Goal: Information Seeking & Learning: Compare options

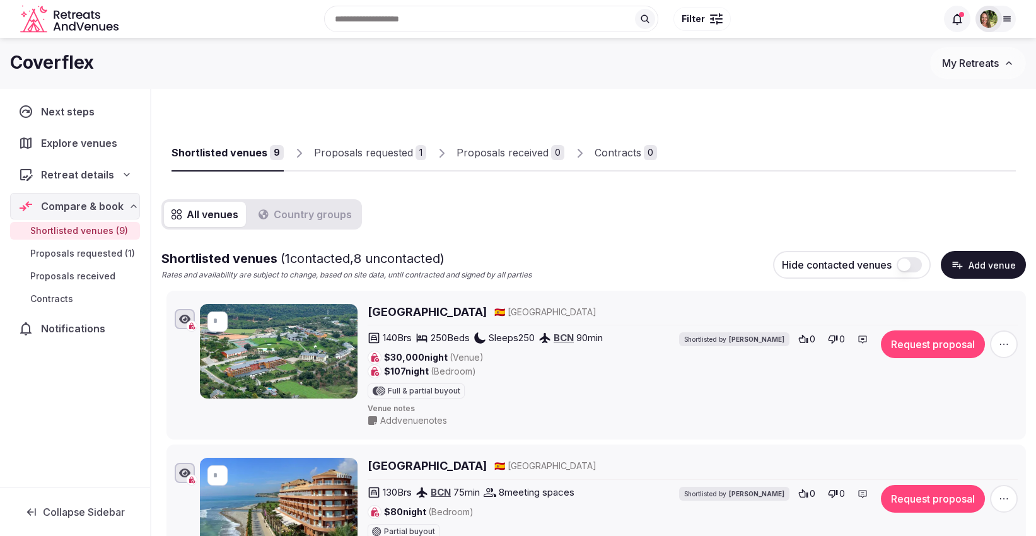
click at [965, 64] on span "My Retreats" at bounding box center [970, 63] width 57 height 13
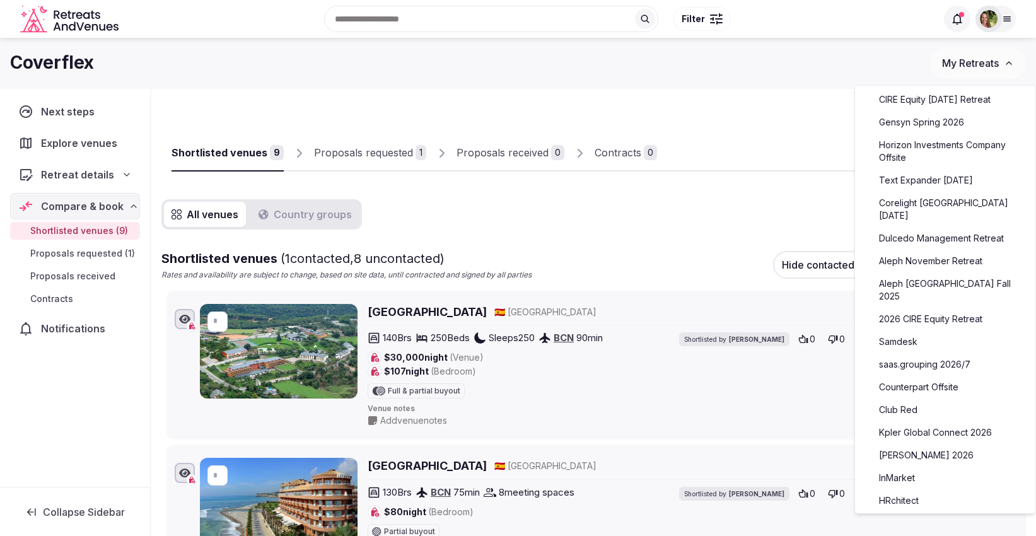
scroll to position [420, 0]
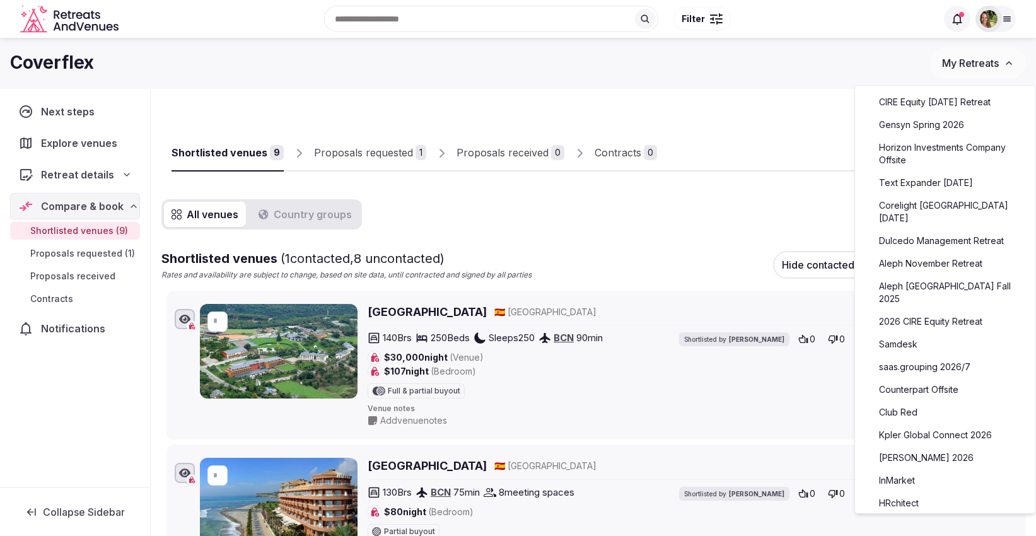
click at [936, 184] on link "Text Expander [DATE]" at bounding box center [945, 183] width 155 height 20
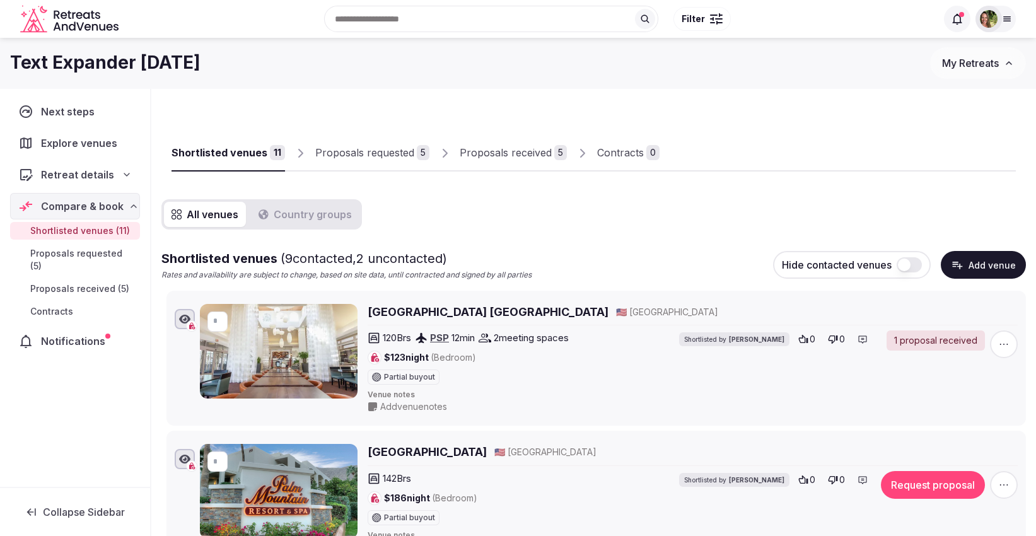
click at [492, 148] on div "Proposals received" at bounding box center [506, 152] width 92 height 15
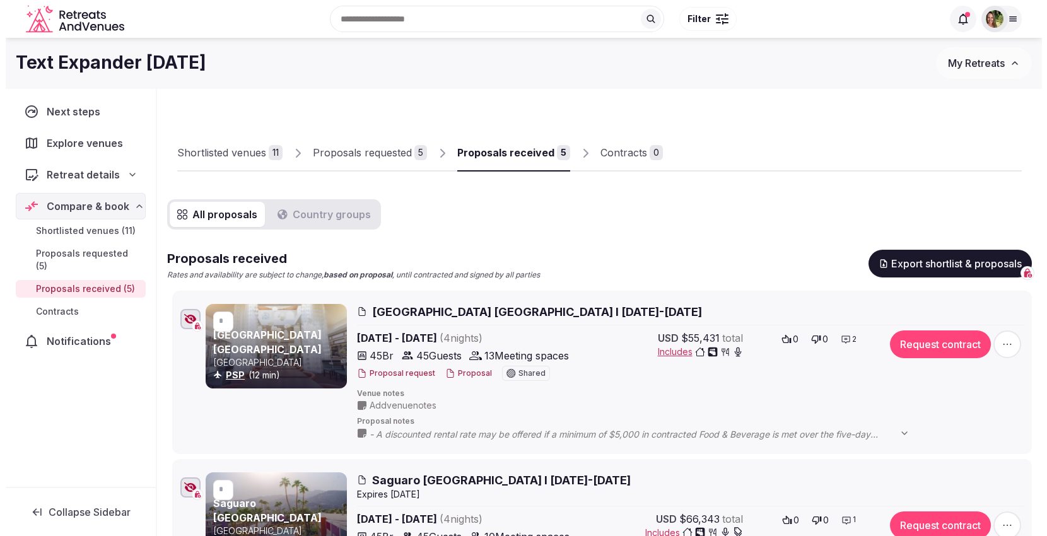
scroll to position [70, 0]
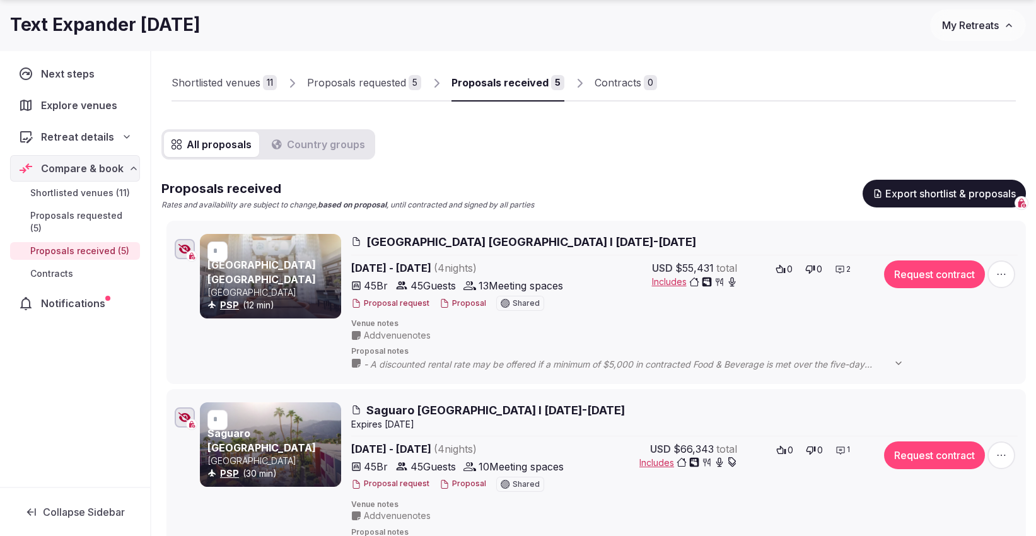
click at [464, 299] on button "Proposal" at bounding box center [463, 303] width 47 height 11
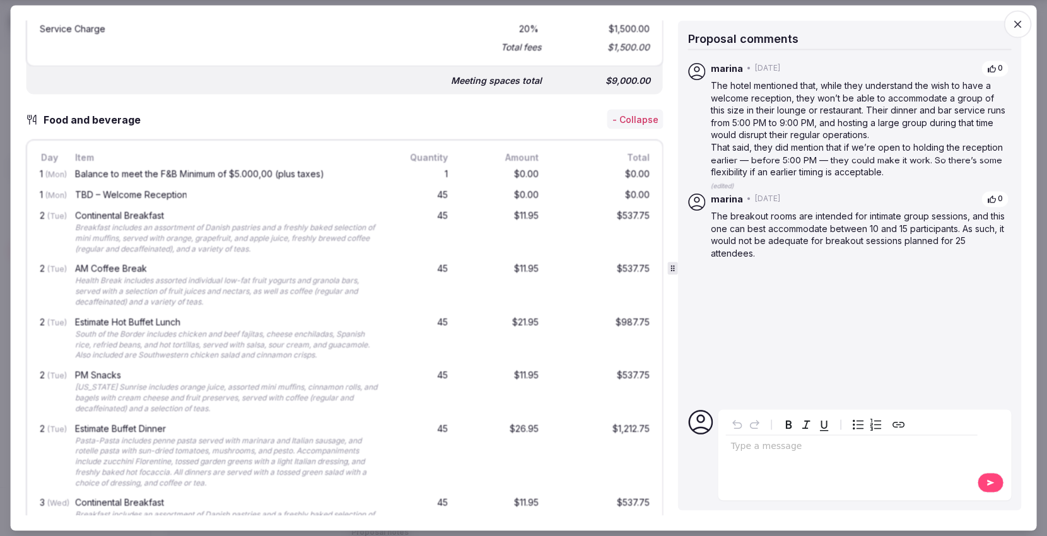
scroll to position [1896, 0]
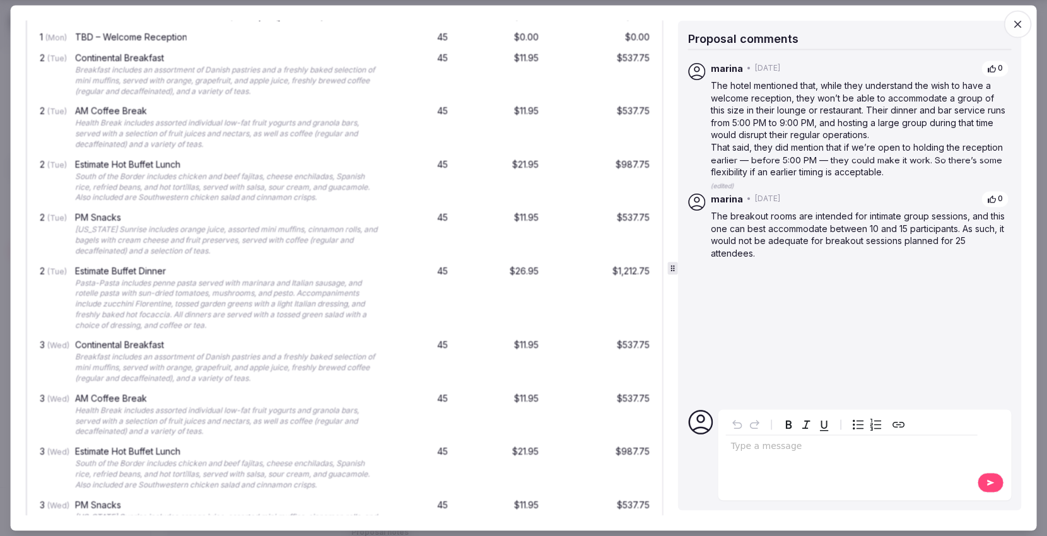
click at [659, 308] on div "Proposal details for [GEOGRAPHIC_DATA] [GEOGRAPHIC_DATA] I [DATE]-[DATE] Share …" at bounding box center [346, 268] width 641 height 495
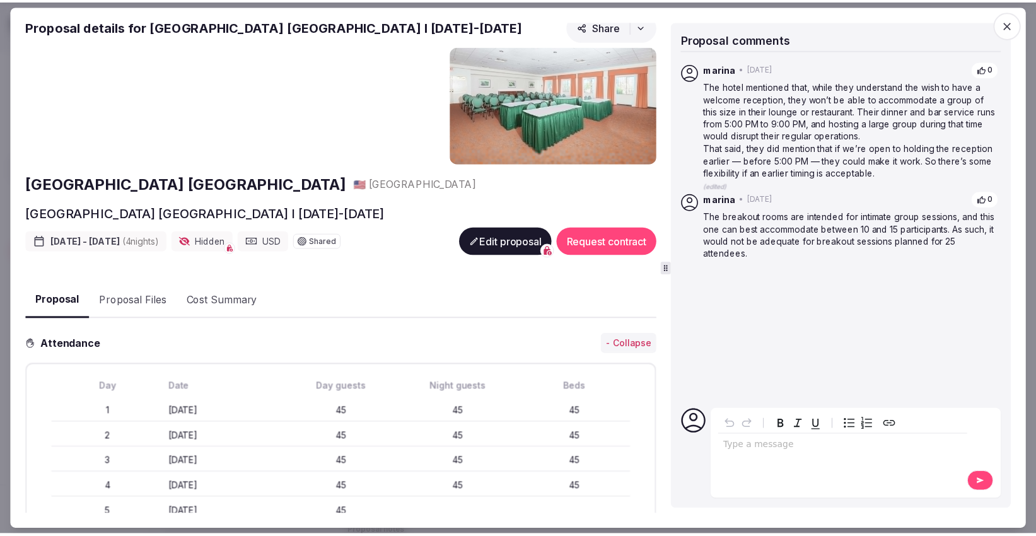
scroll to position [0, 0]
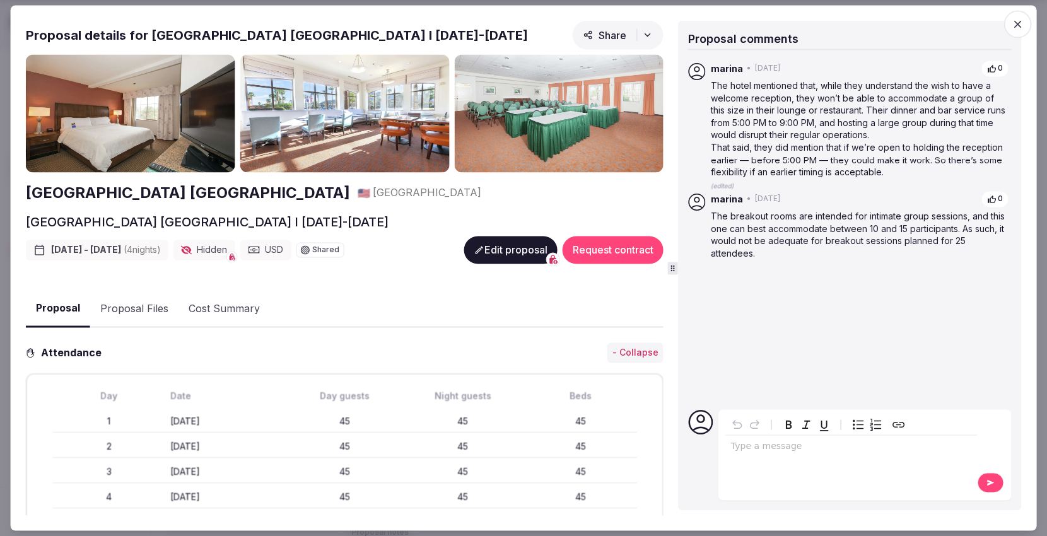
click at [146, 308] on button "Proposal Files" at bounding box center [134, 309] width 88 height 37
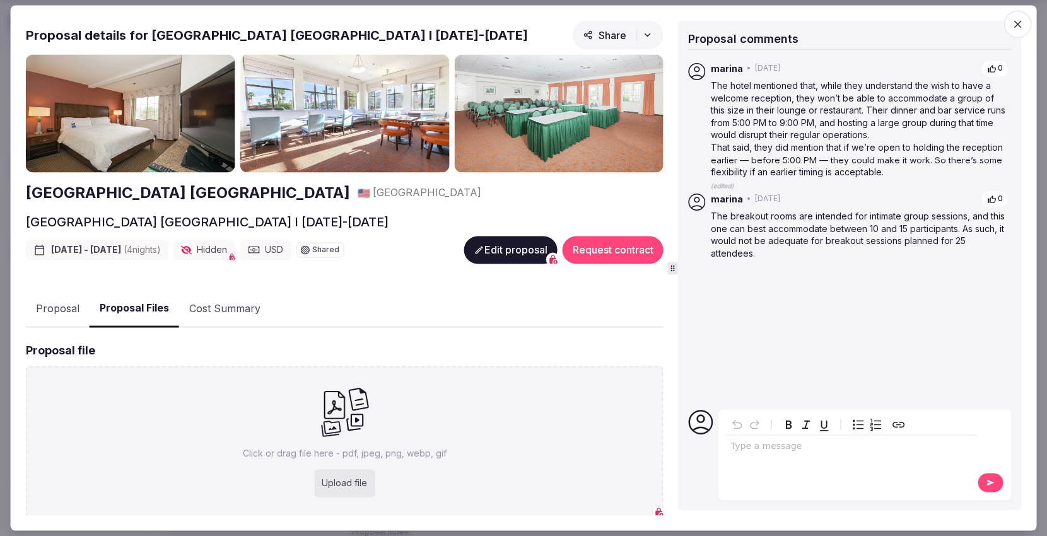
click at [1018, 28] on icon "button" at bounding box center [1017, 24] width 13 height 13
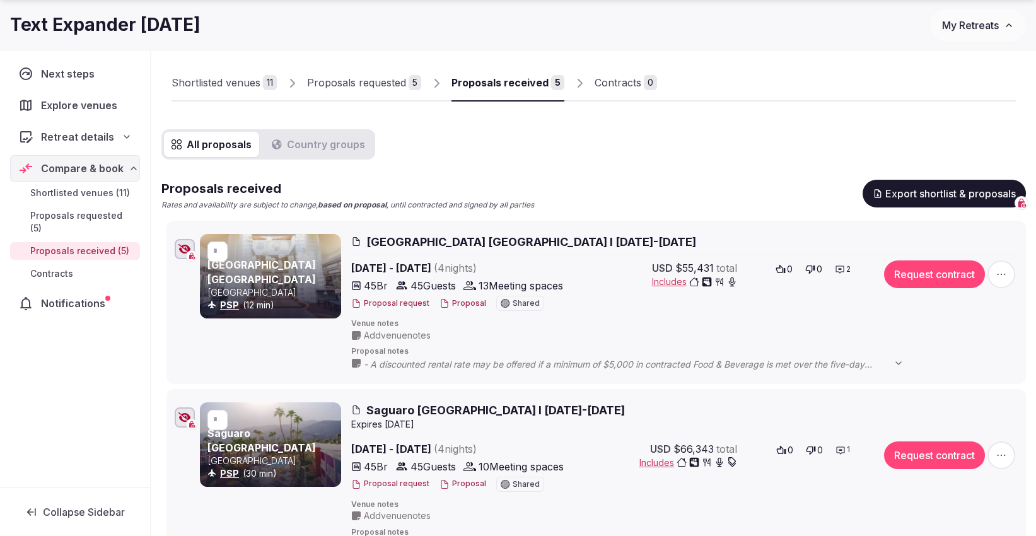
click at [407, 329] on span "Add venue notes" at bounding box center [397, 335] width 67 height 13
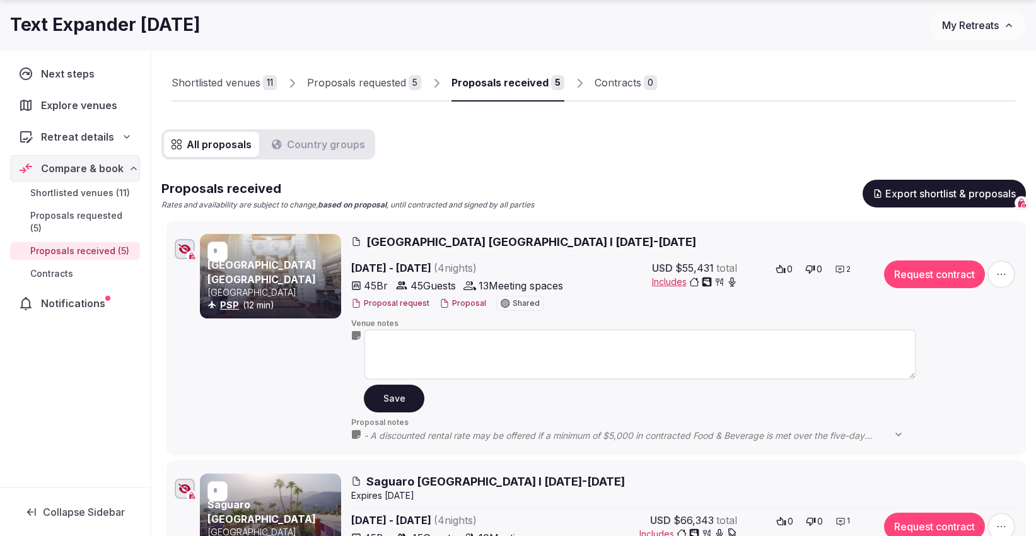
click at [408, 339] on textarea at bounding box center [640, 354] width 552 height 50
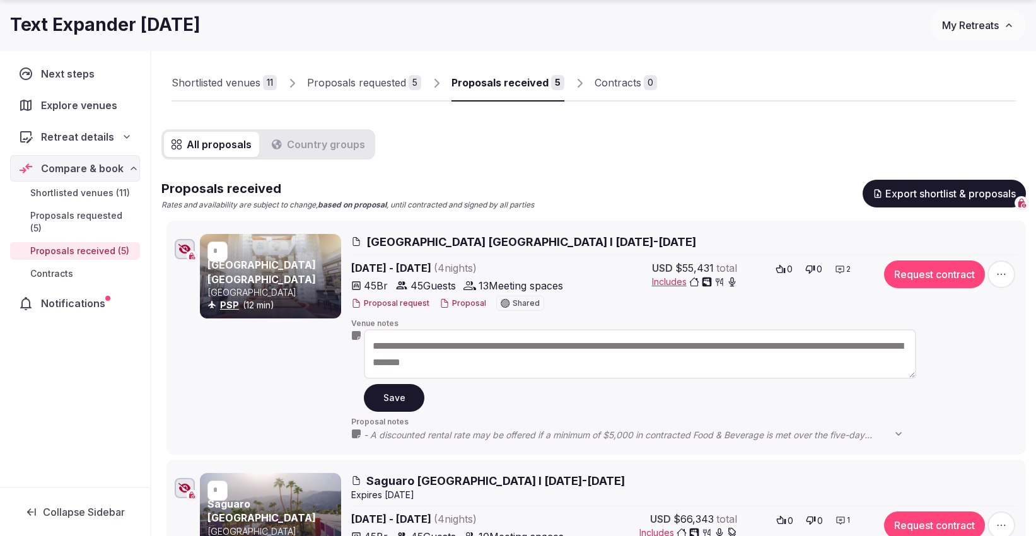
type textarea "**********"
click at [400, 392] on button "Save" at bounding box center [394, 398] width 61 height 28
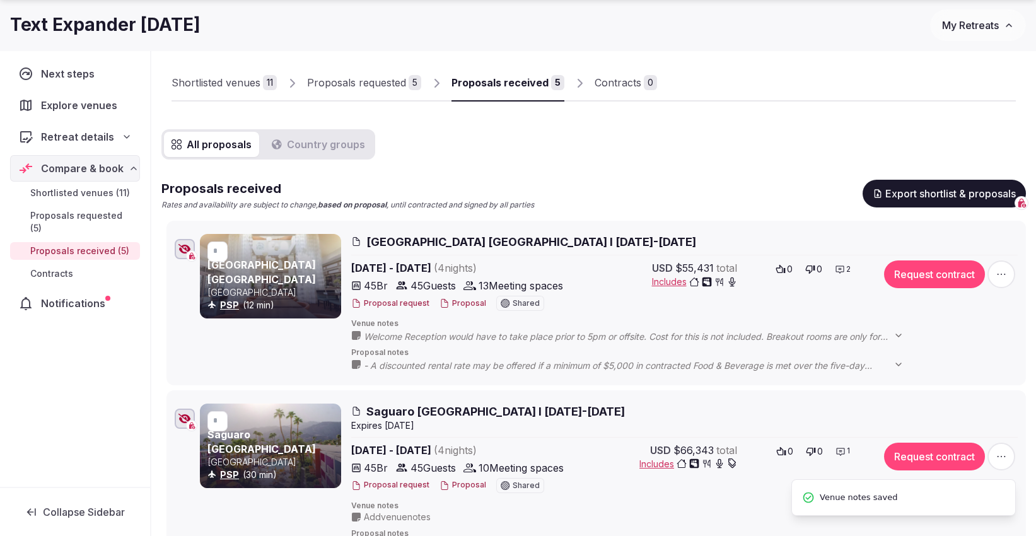
click at [185, 249] on icon "button" at bounding box center [184, 249] width 13 height 10
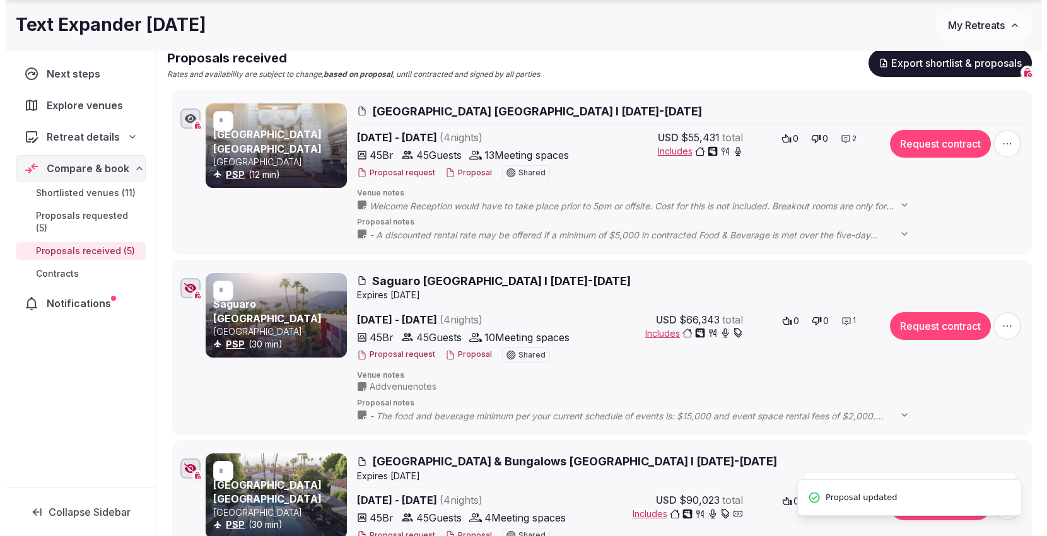
scroll to position [210, 0]
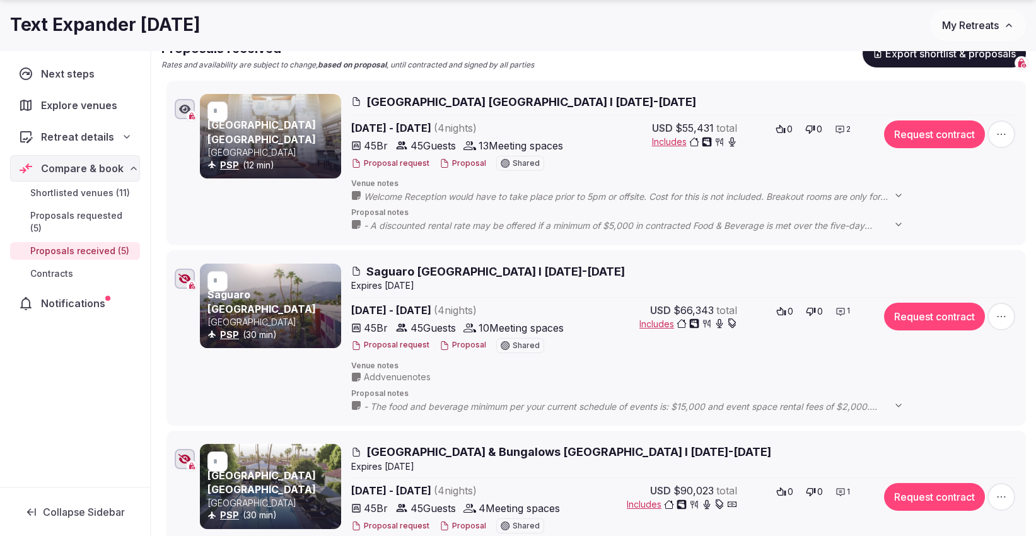
click at [453, 341] on button "Proposal" at bounding box center [463, 345] width 47 height 11
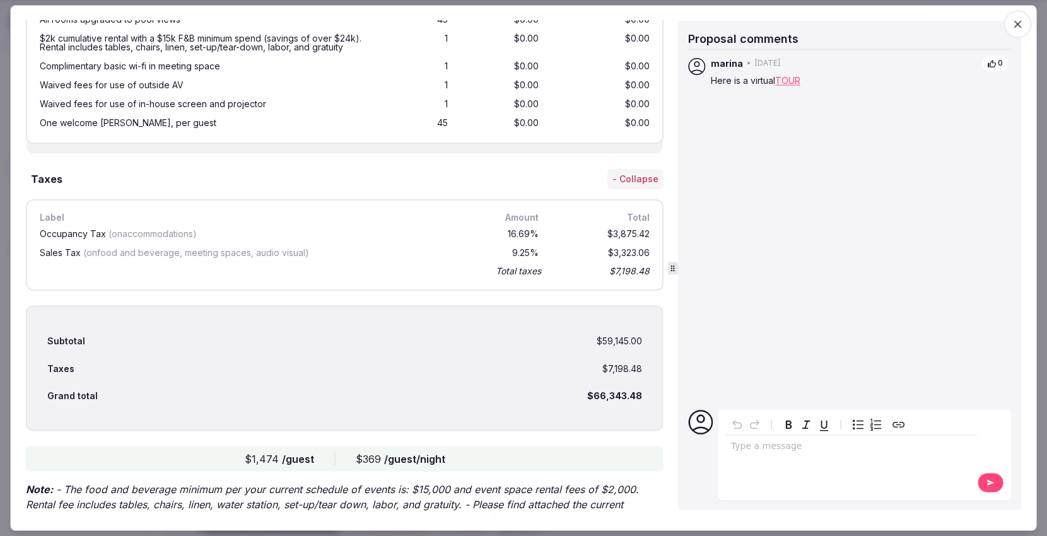
scroll to position [3179, 0]
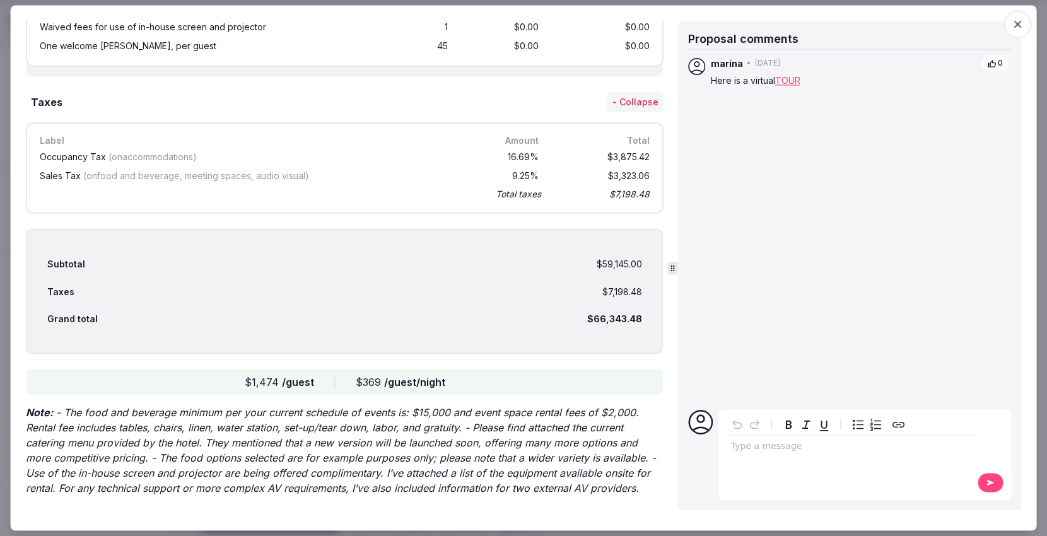
click at [1020, 21] on icon "button" at bounding box center [1018, 25] width 8 height 8
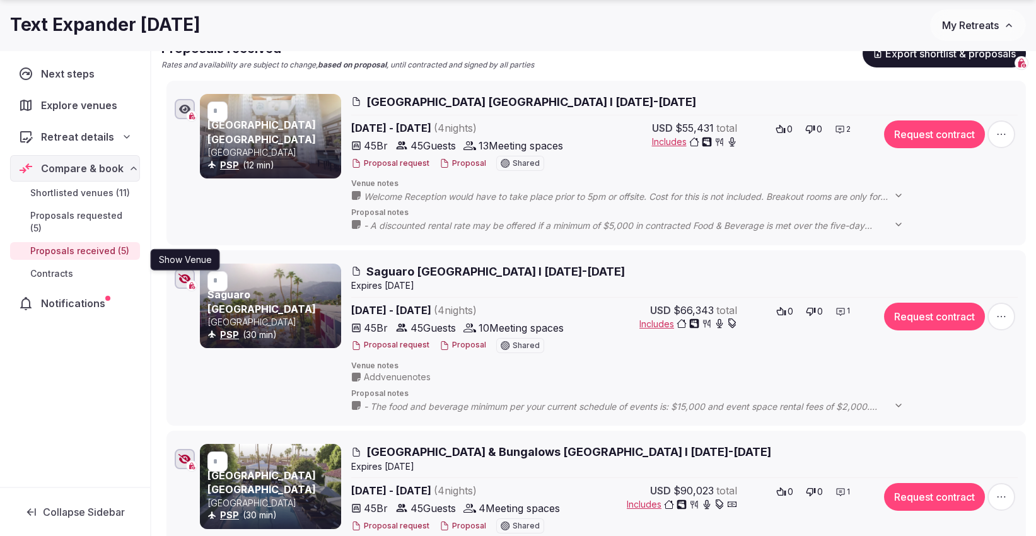
click at [185, 274] on icon "button" at bounding box center [184, 279] width 13 height 10
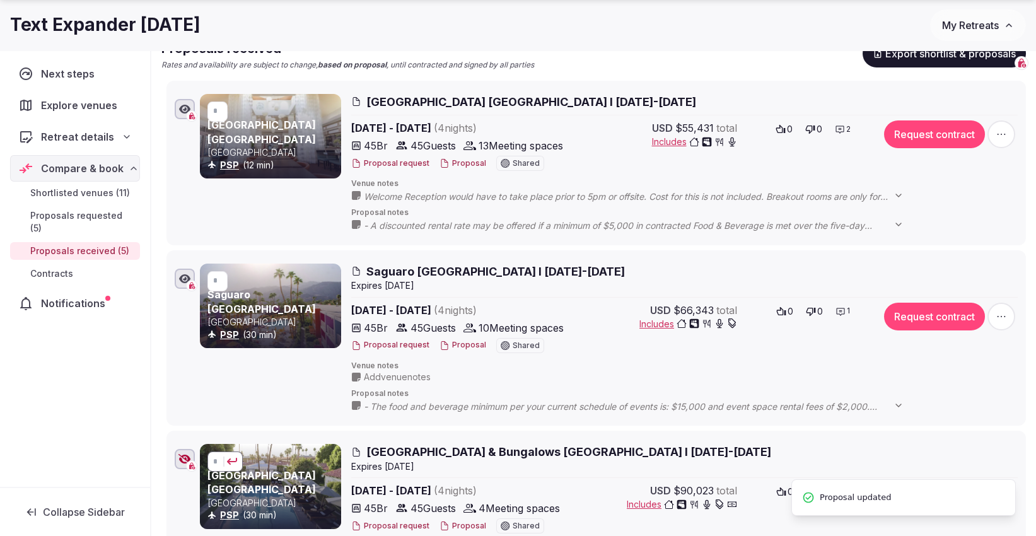
drag, startPoint x: 213, startPoint y: 463, endPoint x: 235, endPoint y: 462, distance: 22.1
click at [235, 462] on div "*" at bounding box center [225, 461] width 24 height 9
type input "*"
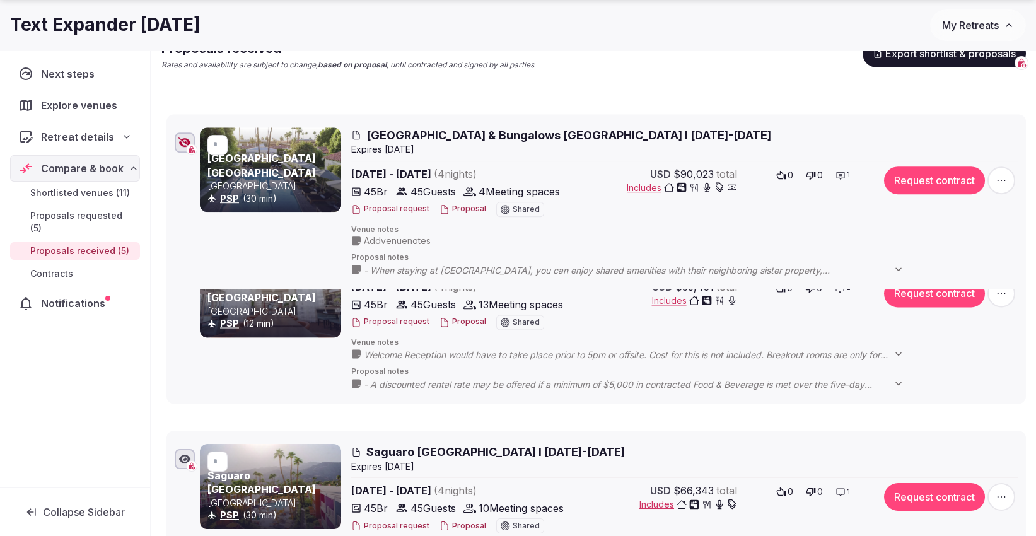
drag, startPoint x: 158, startPoint y: 443, endPoint x: 184, endPoint y: 126, distance: 318.3
click at [184, 126] on li "* [GEOGRAPHIC_DATA] [GEOGRAPHIC_DATA] [GEOGRAPHIC_DATA] PSP (30 min) [GEOGRAPHI…" at bounding box center [596, 202] width 860 height 176
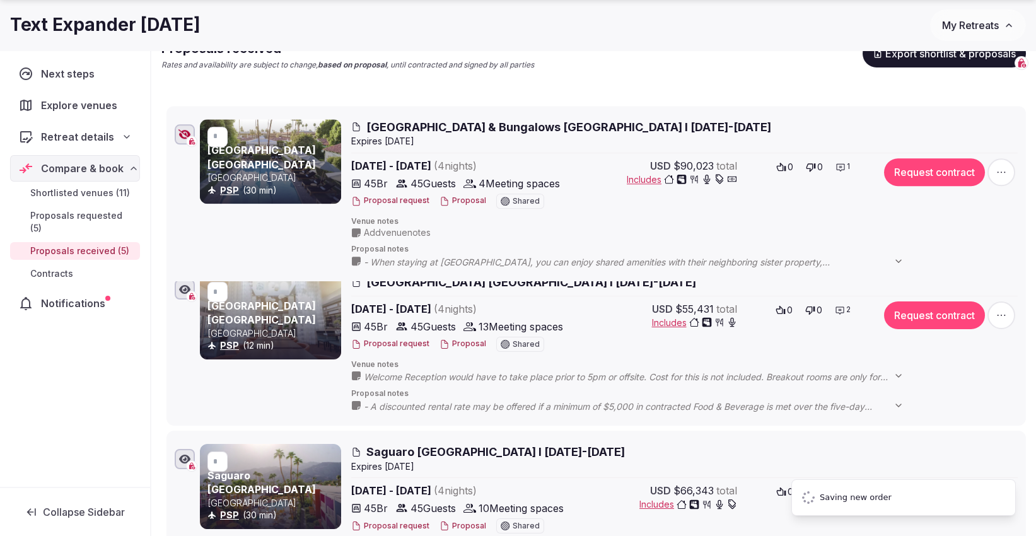
type input "*"
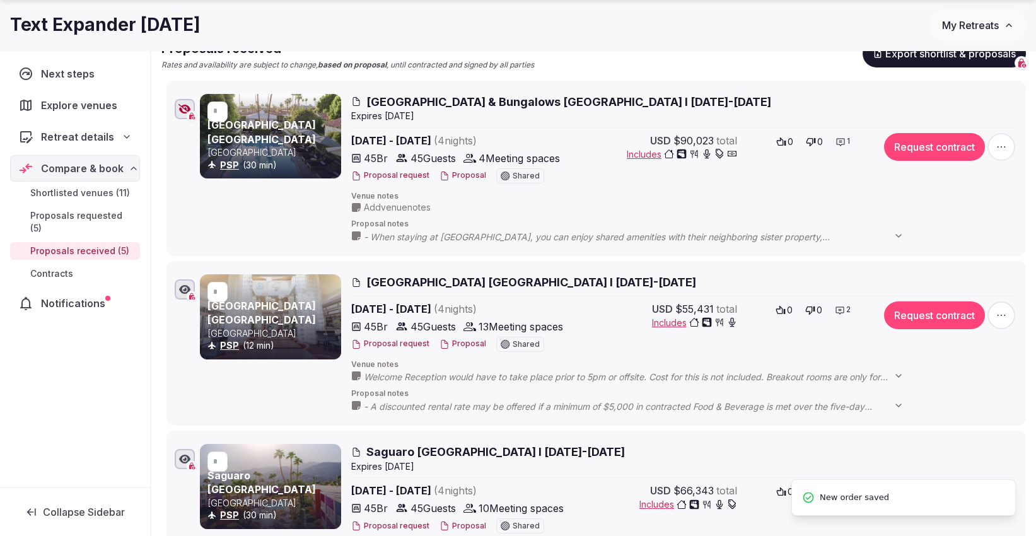
type input "*"
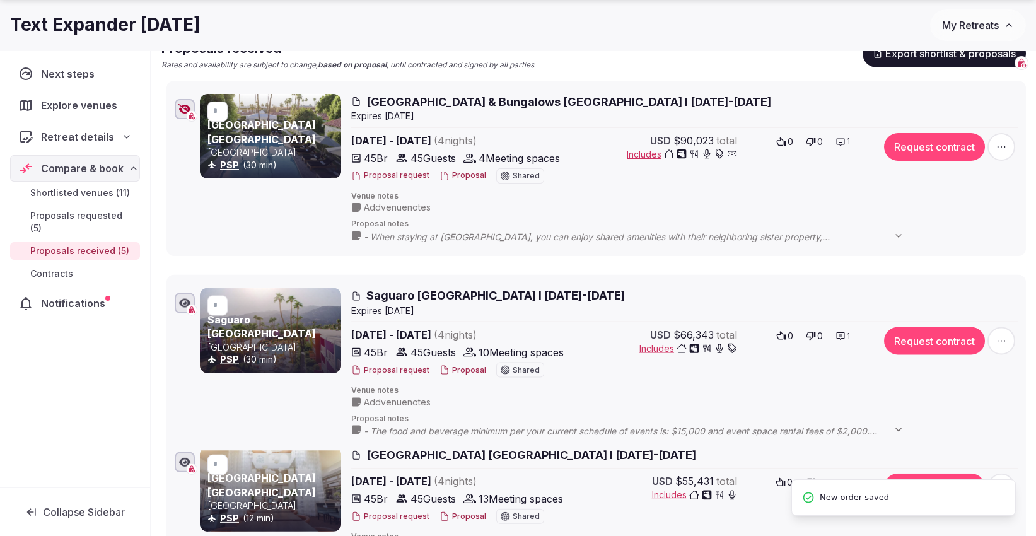
drag, startPoint x: 158, startPoint y: 439, endPoint x: 190, endPoint y: 284, distance: 158.4
click at [190, 284] on li "* Saguaro [GEOGRAPHIC_DATA] [GEOGRAPHIC_DATA] PSP (30 min) [GEOGRAPHIC_DATA] I …" at bounding box center [596, 363] width 860 height 176
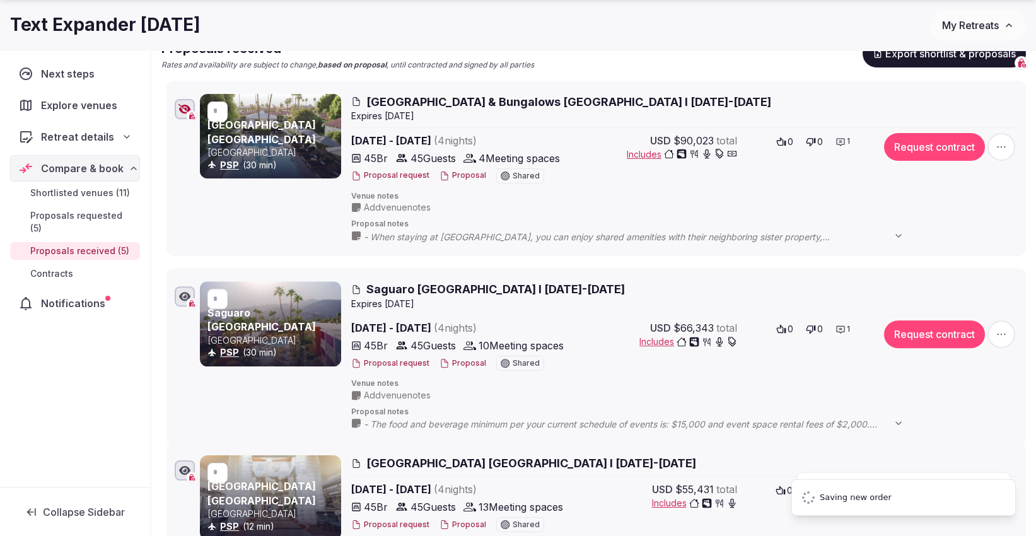
type input "*"
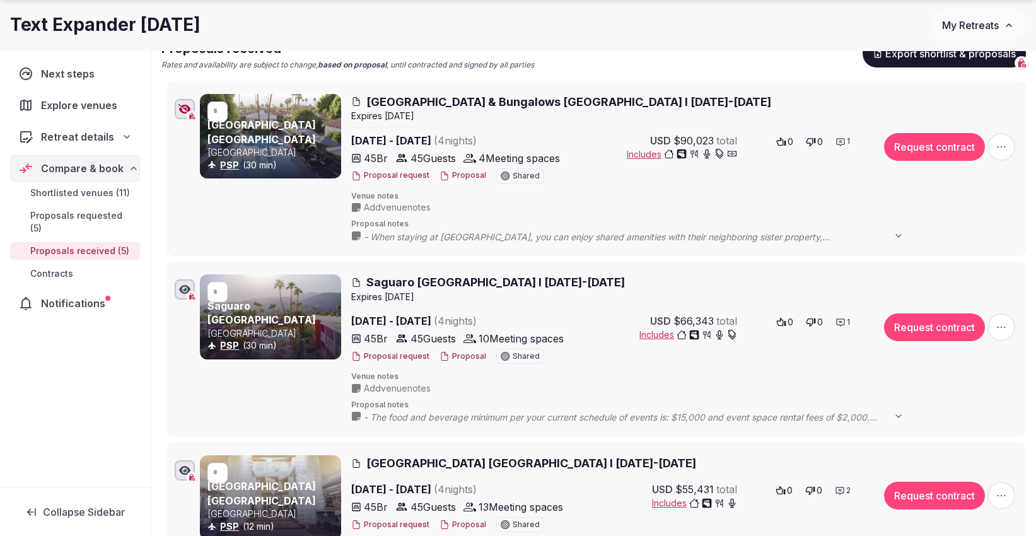
click at [454, 173] on button "Proposal" at bounding box center [463, 175] width 47 height 11
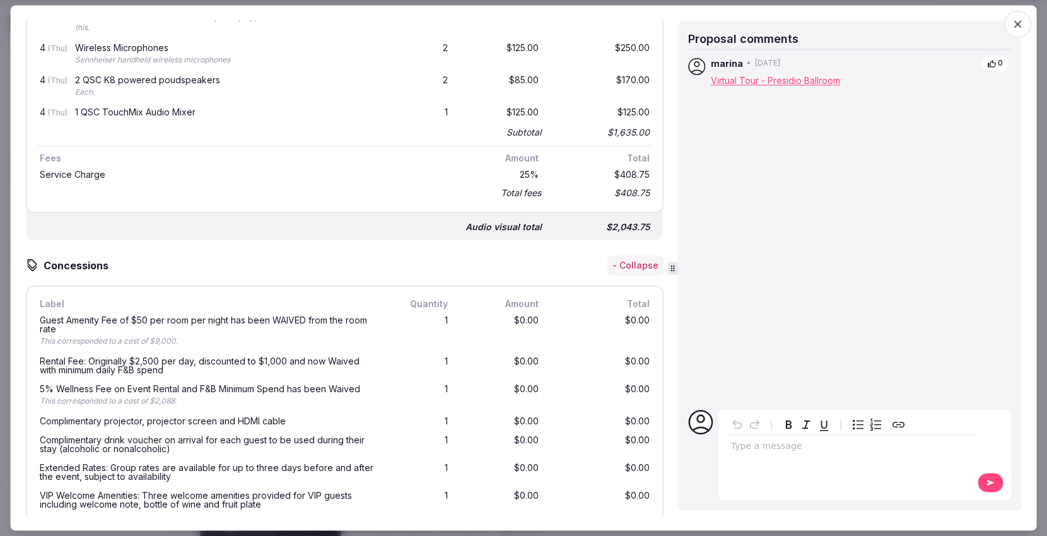
scroll to position [2873, 0]
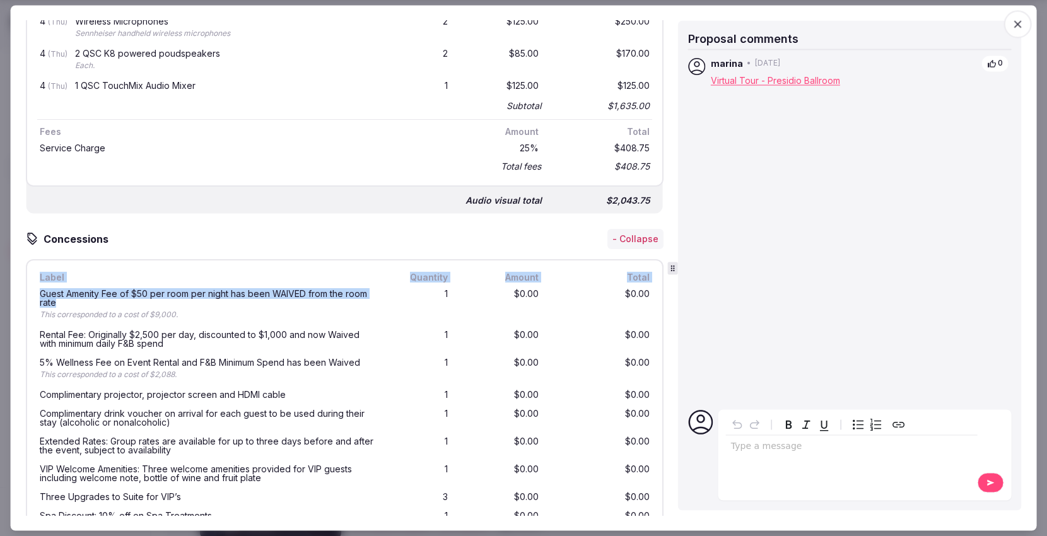
drag, startPoint x: 85, startPoint y: 289, endPoint x: 25, endPoint y: 278, distance: 60.4
click at [21, 279] on div "Proposal Proposal Proposal details for [GEOGRAPHIC_DATA] & Bungalows [GEOGRAPHI…" at bounding box center [524, 268] width 1026 height 525
click at [103, 295] on div "Guest Amenity Fee of $50 per room per night has been WAIVED from the room rate" at bounding box center [208, 298] width 337 height 18
click at [91, 289] on div "Guest Amenity Fee of $50 per room per night has been WAIVED from the room rate" at bounding box center [208, 298] width 337 height 18
click at [88, 289] on div "Guest Amenity Fee of $50 per room per night has been WAIVED from the room rate" at bounding box center [208, 298] width 337 height 18
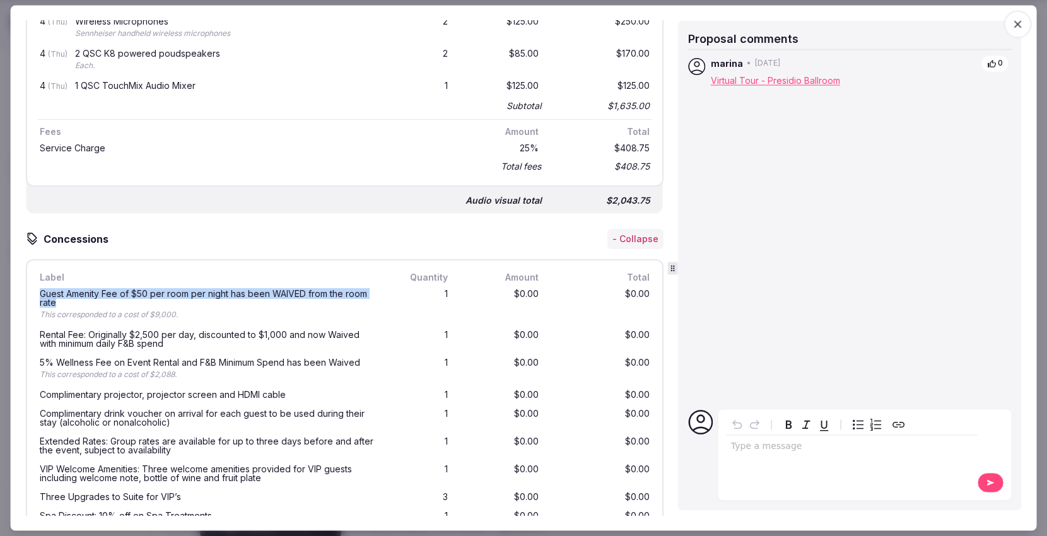
drag, startPoint x: 85, startPoint y: 289, endPoint x: 41, endPoint y: 281, distance: 44.3
click at [41, 289] on div "Guest Amenity Fee of $50 per room per night has been WAIVED from the room rate" at bounding box center [208, 298] width 337 height 18
copy div "Guest Amenity Fee of $50 per room per night has been WAIVED from the room rate"
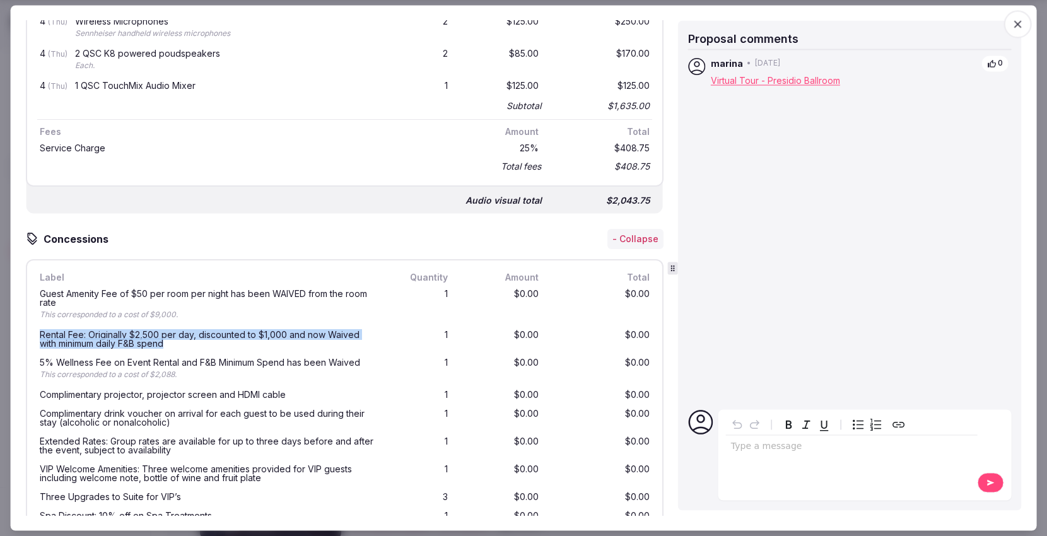
drag, startPoint x: 181, startPoint y: 329, endPoint x: 37, endPoint y: 323, distance: 144.5
click at [37, 327] on div "Rental Fee: Originally $2,500 per day, discounted to $1,000 and now Waived with…" at bounding box center [208, 338] width 342 height 23
copy div "Rental Fee: Originally $2,500 per day, discounted to $1,000 and now Waived with…"
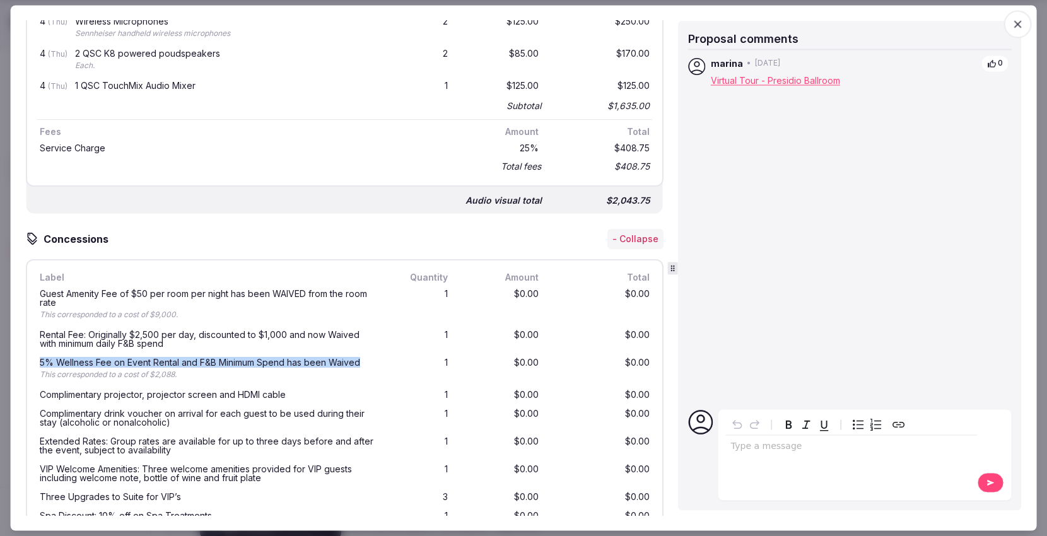
drag, startPoint x: 369, startPoint y: 347, endPoint x: 31, endPoint y: 346, distance: 338.0
click at [31, 346] on div "Label Quantity Amount Total Guest Amenity Fee of $50 per room per night has bee…" at bounding box center [345, 500] width 638 height 482
copy div "5% Wellness Fee on Event Rental and F&B Minimum Spend has been Waived"
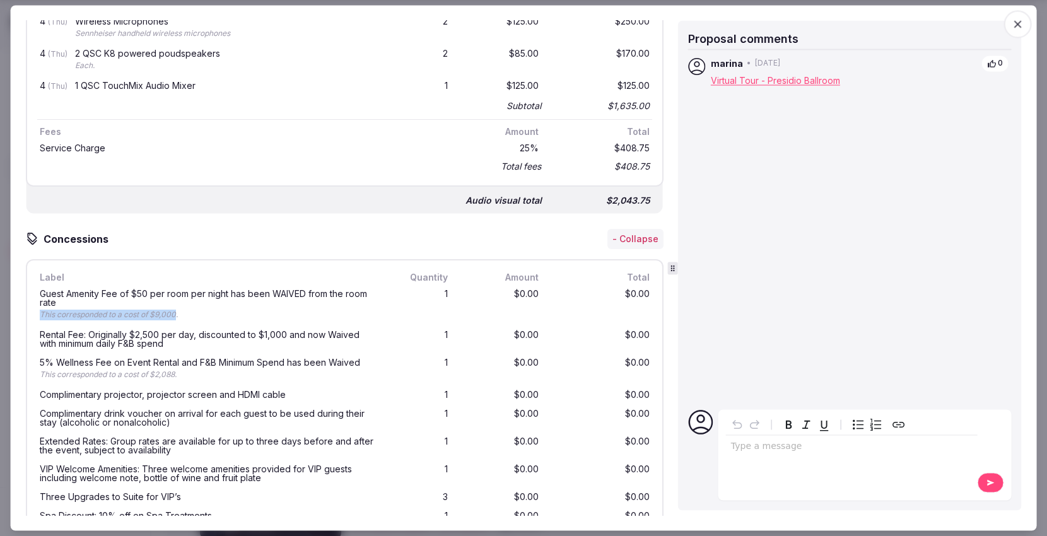
drag, startPoint x: 172, startPoint y: 298, endPoint x: 38, endPoint y: 300, distance: 134.3
click at [38, 300] on div "Guest Amenity Fee of $50 per room per night has been WAIVED from the room rate …" at bounding box center [208, 305] width 342 height 36
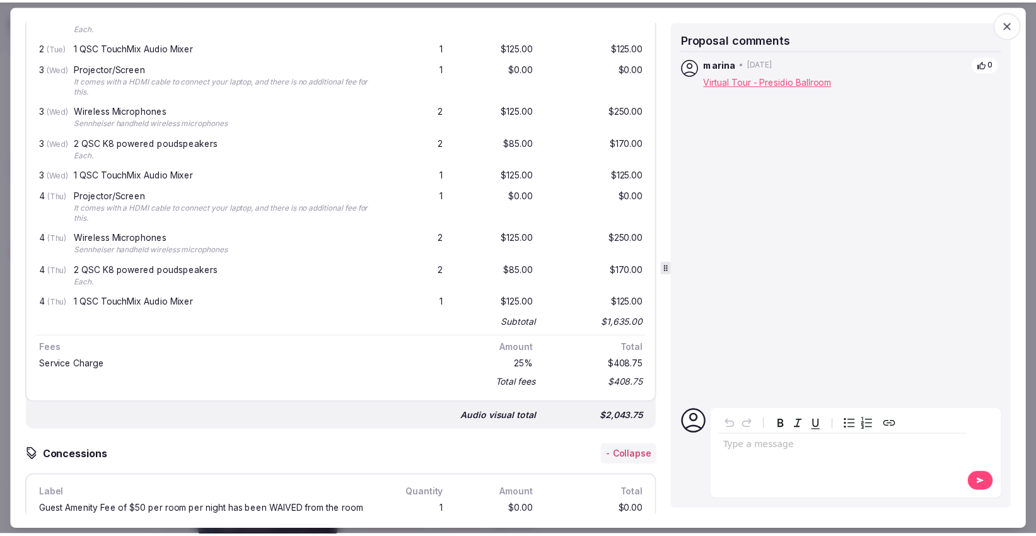
scroll to position [2803, 0]
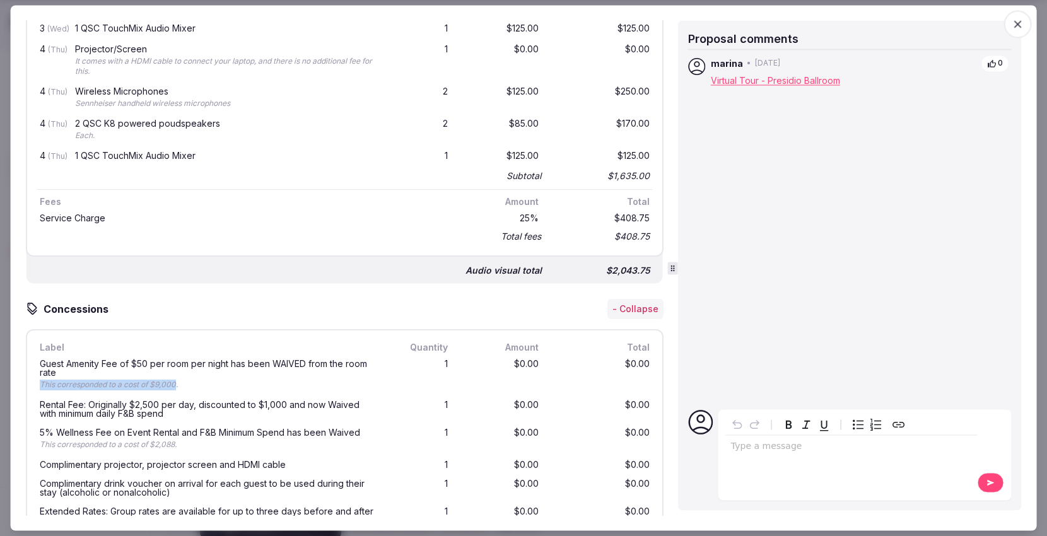
click at [1017, 20] on icon "button" at bounding box center [1017, 24] width 13 height 13
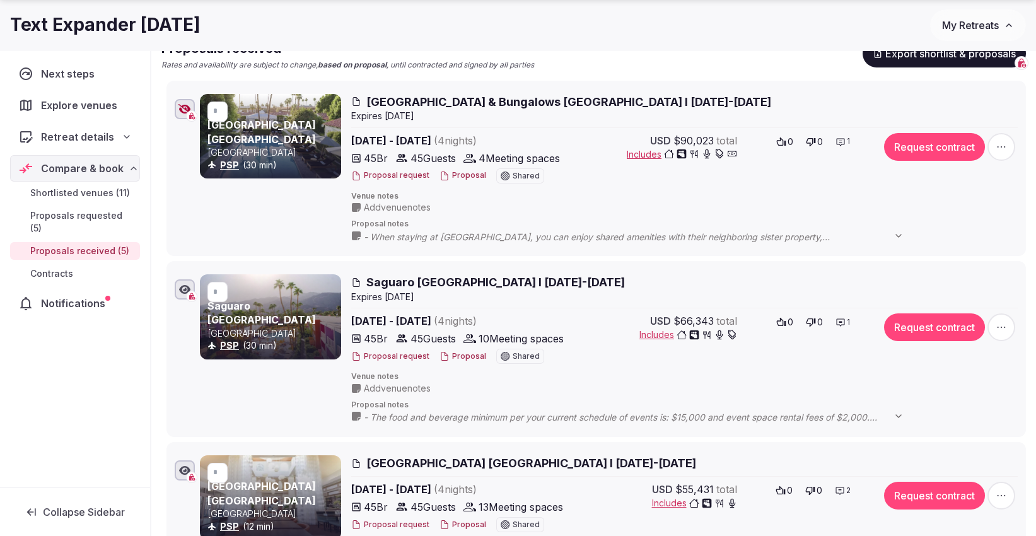
click at [381, 205] on span "Add venue notes" at bounding box center [397, 207] width 67 height 13
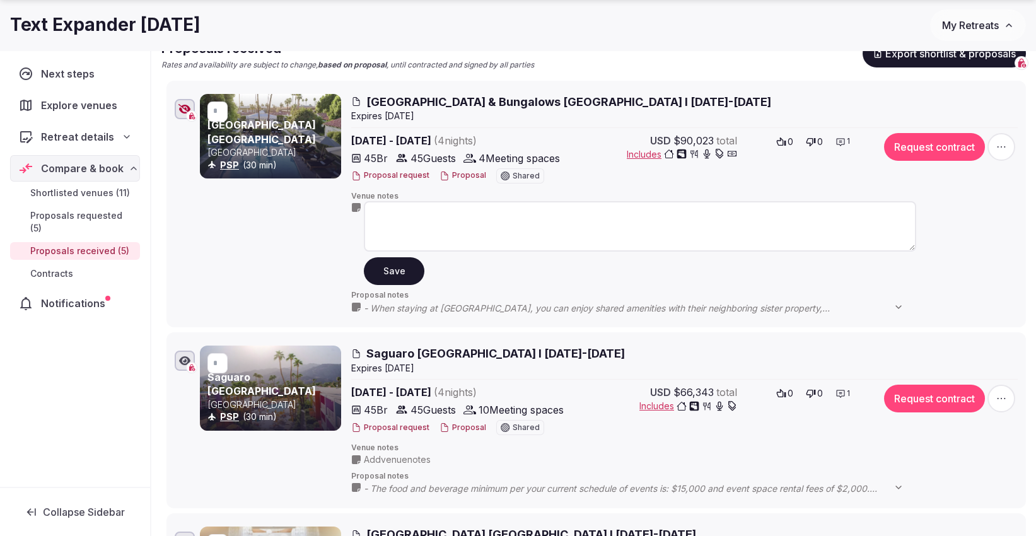
click at [383, 206] on textarea at bounding box center [640, 226] width 552 height 50
paste textarea "**********"
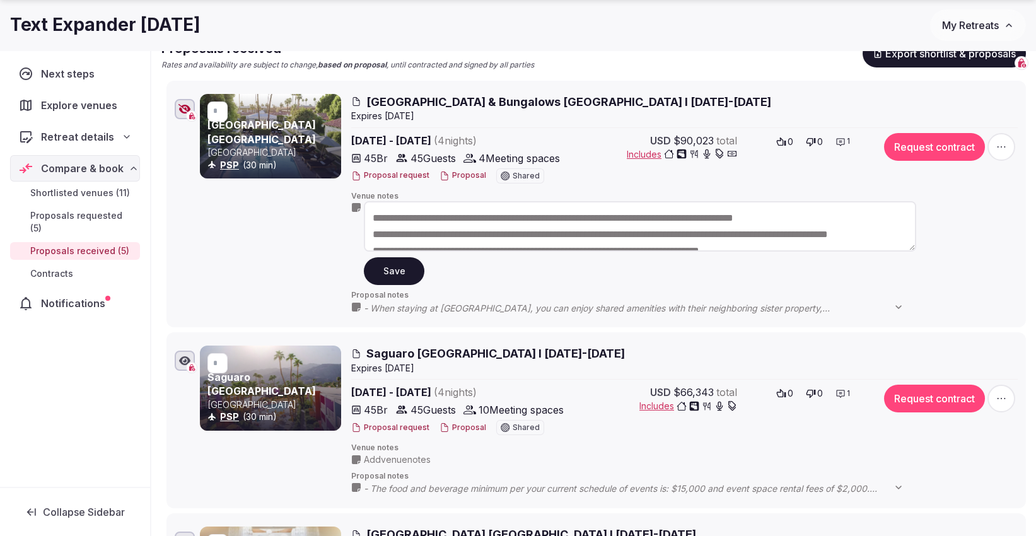
scroll to position [23, 0]
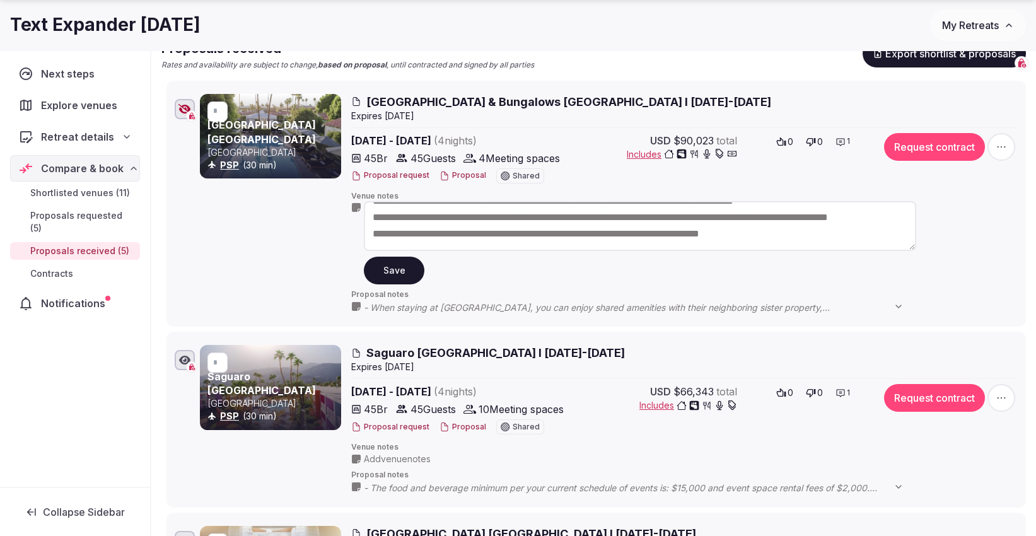
type textarea "**********"
click at [406, 270] on button "Save" at bounding box center [394, 271] width 61 height 28
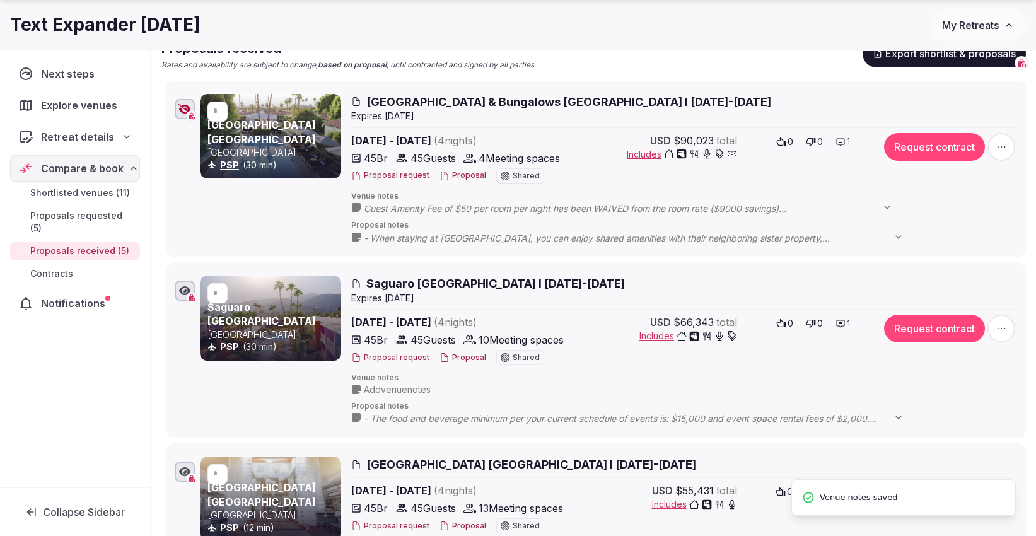
click at [455, 170] on button "Proposal" at bounding box center [463, 175] width 47 height 11
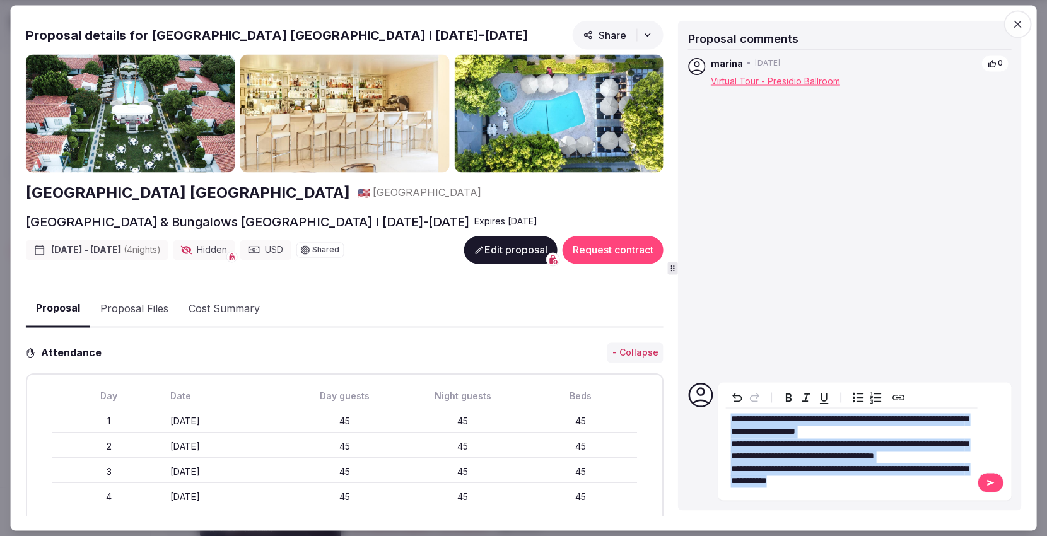
drag, startPoint x: 871, startPoint y: 485, endPoint x: 715, endPoint y: 404, distance: 175.4
click at [715, 404] on div "**********" at bounding box center [850, 442] width 324 height 118
click at [861, 392] on icon "Bulleted list" at bounding box center [858, 397] width 15 height 15
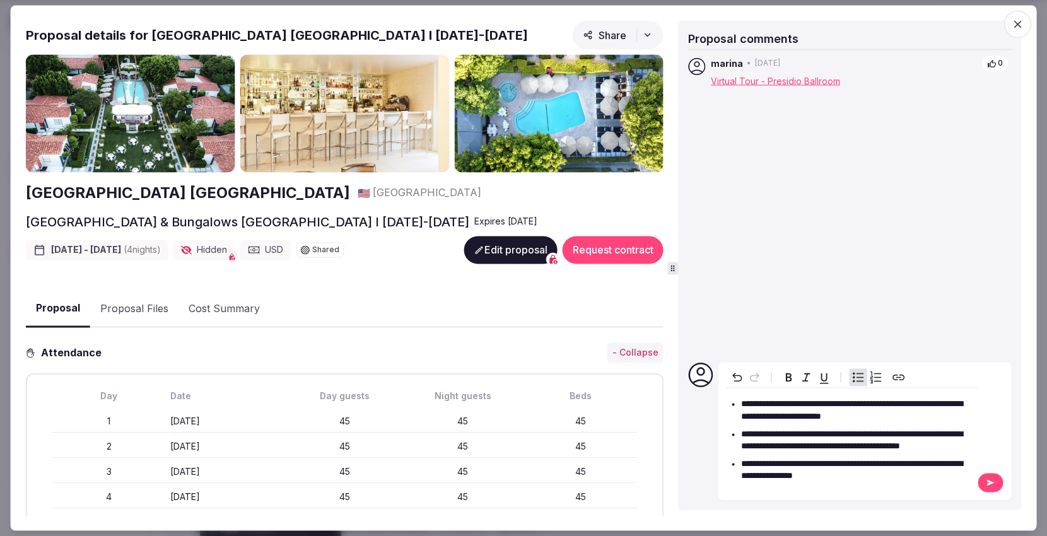
click at [989, 484] on icon at bounding box center [990, 483] width 7 height 6
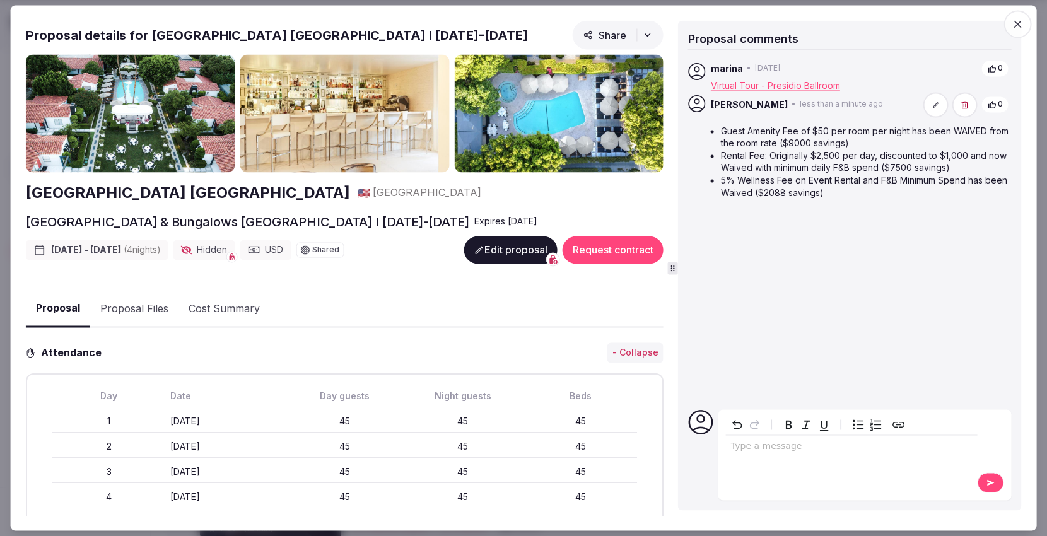
click at [1019, 25] on icon "button" at bounding box center [1018, 25] width 8 height 8
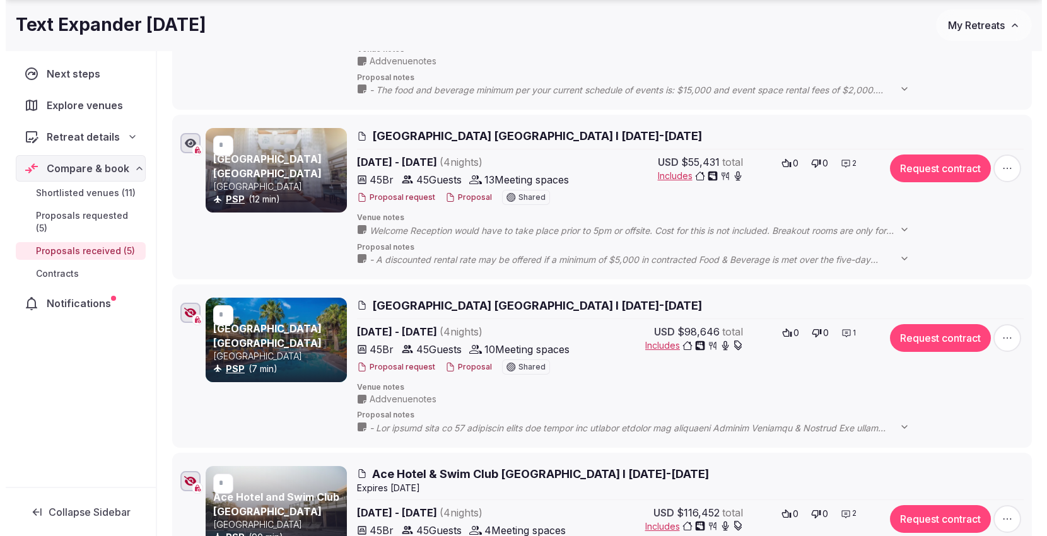
scroll to position [560, 0]
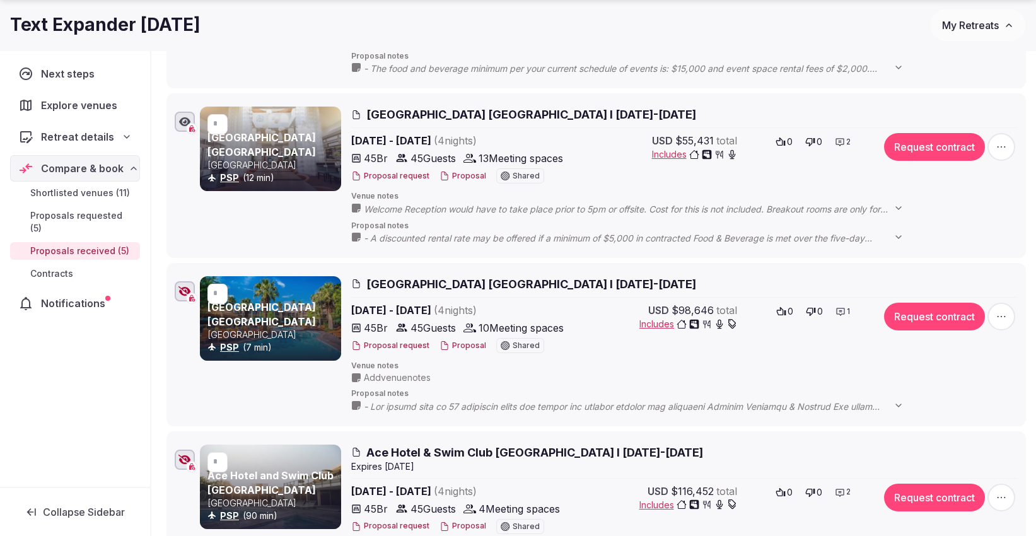
click at [468, 346] on button "Proposal" at bounding box center [463, 346] width 47 height 11
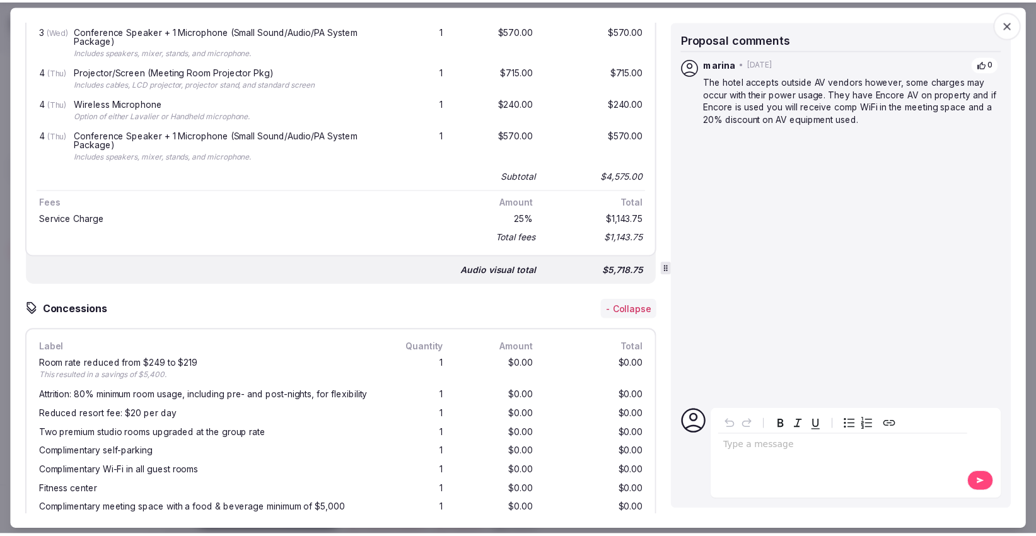
scroll to position [2873, 0]
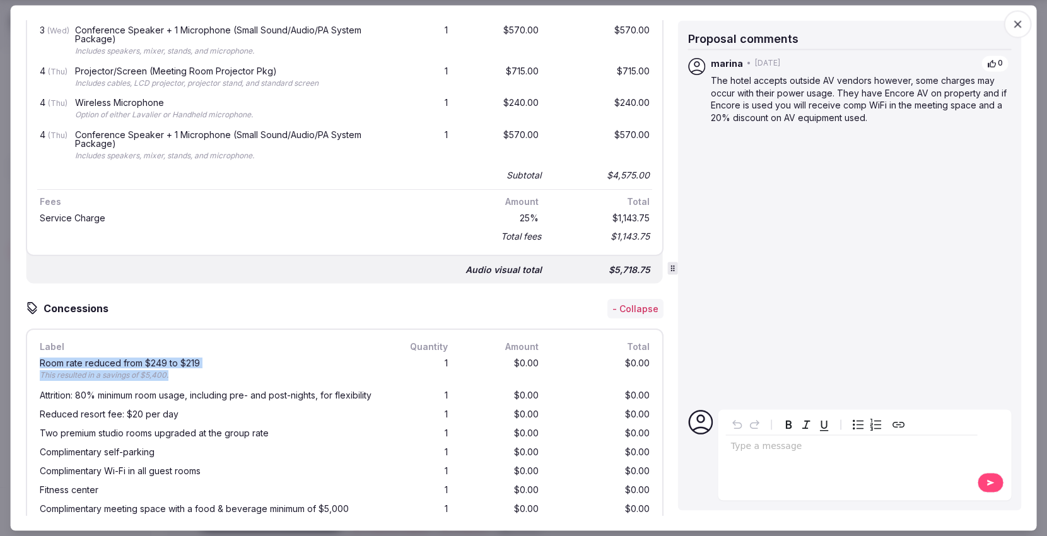
drag, startPoint x: 179, startPoint y: 360, endPoint x: 53, endPoint y: 346, distance: 127.0
click at [32, 347] on div "Label Quantity Amount Total Room rate reduced from $249 to $219 This resulted i…" at bounding box center [345, 540] width 638 height 423
copy div "Room rate reduced from $249 to $219 This resulted in a savings of $5,400."
click at [762, 448] on p "editable markdown" at bounding box center [852, 447] width 242 height 13
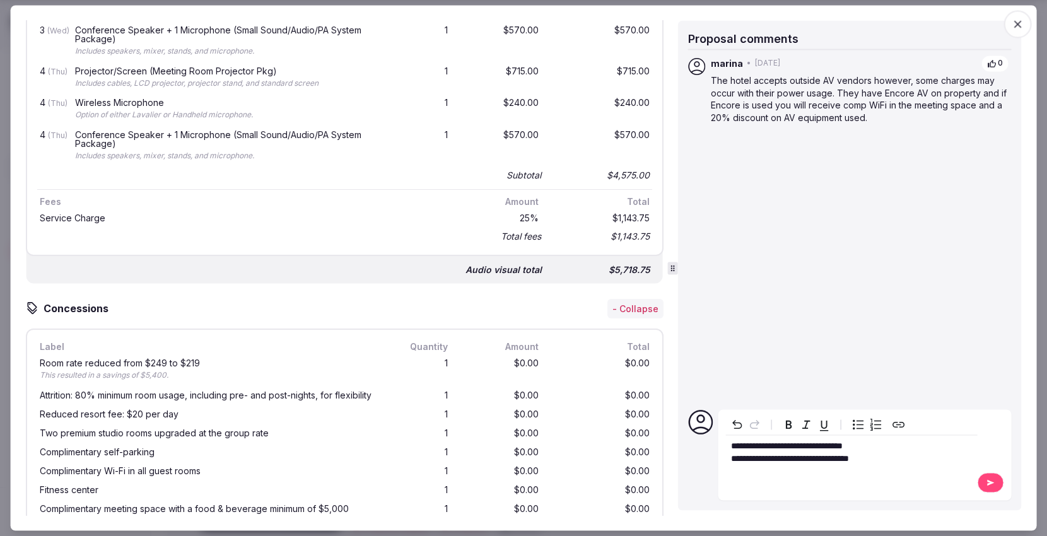
click at [985, 482] on icon at bounding box center [990, 483] width 10 height 9
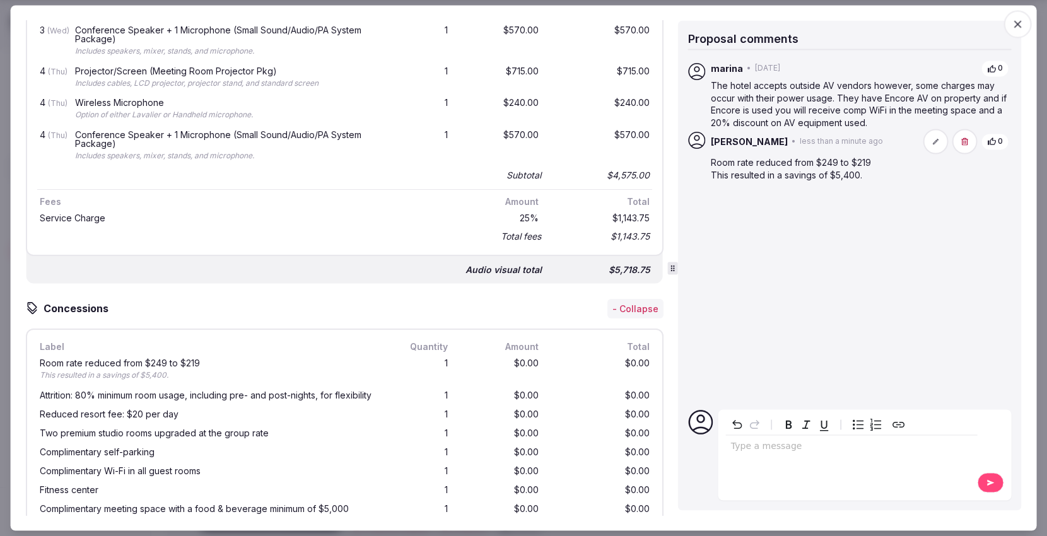
click at [1018, 25] on icon "button" at bounding box center [1017, 24] width 13 height 13
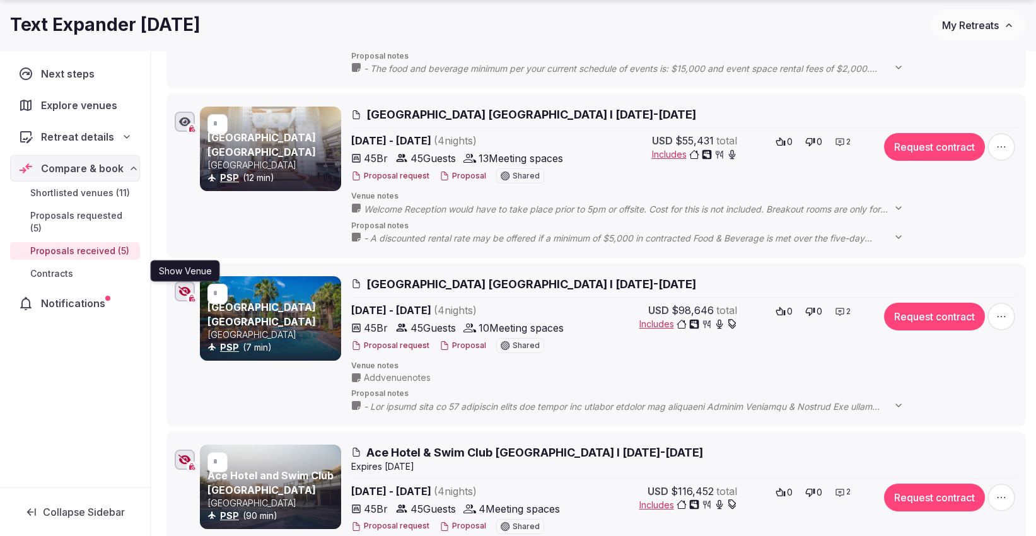
click at [185, 289] on icon "button" at bounding box center [184, 291] width 13 height 10
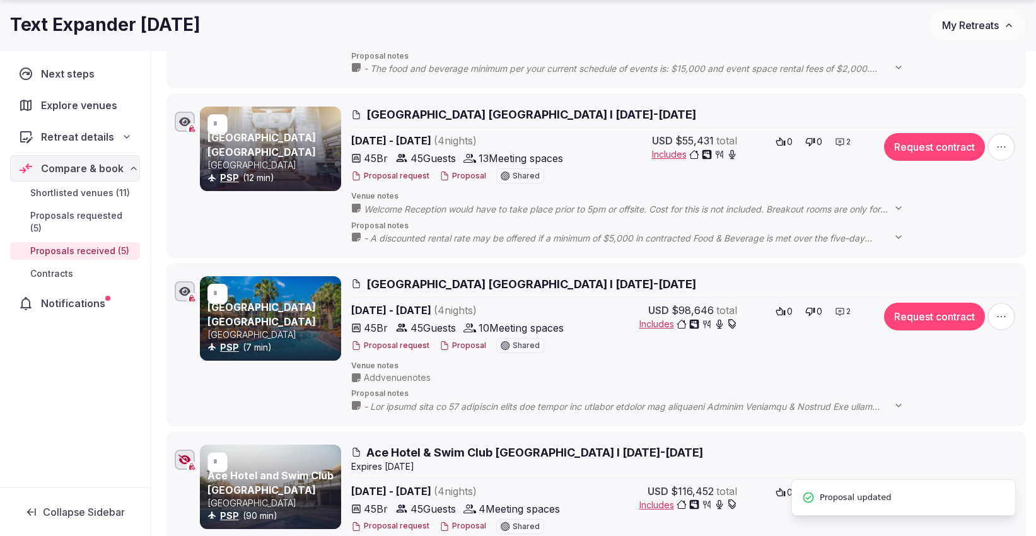
click at [465, 342] on button "Proposal" at bounding box center [463, 346] width 47 height 11
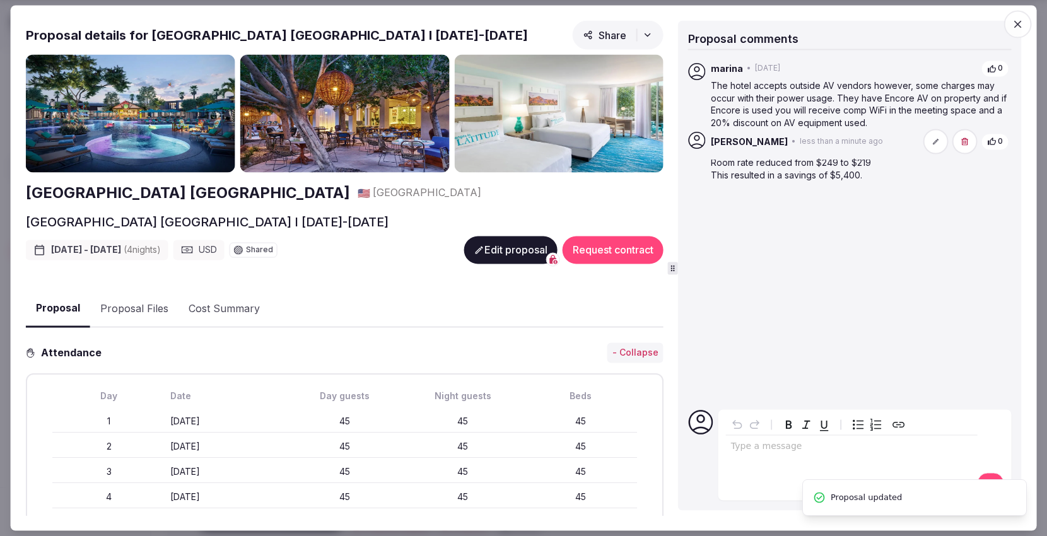
click at [1010, 19] on span "button" at bounding box center [1017, 25] width 28 height 28
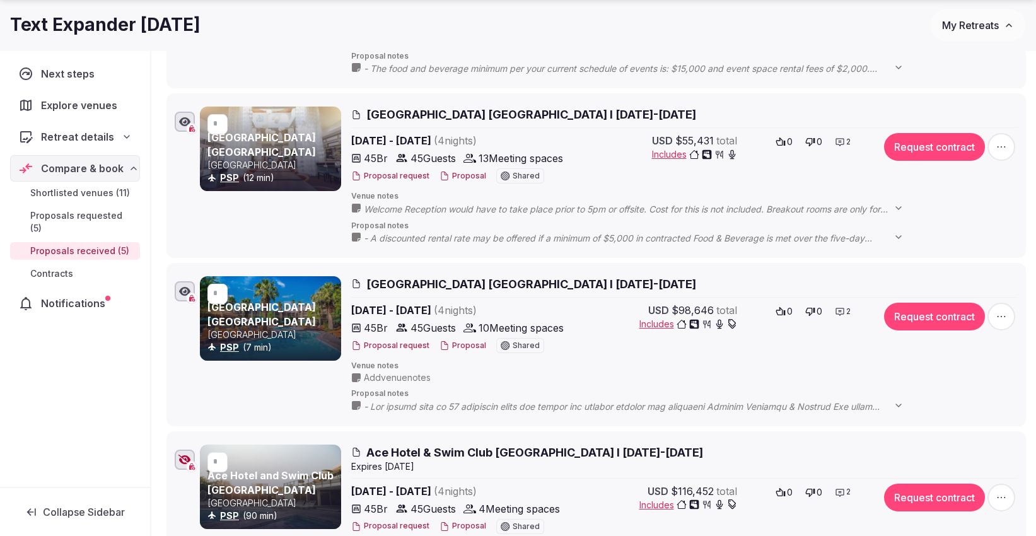
click at [391, 373] on span "Add venue notes" at bounding box center [397, 377] width 67 height 13
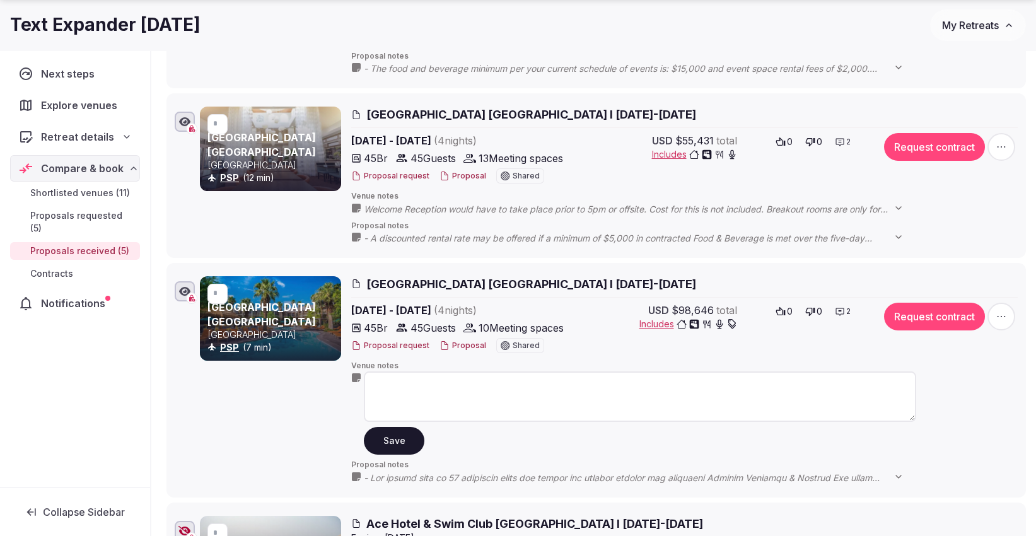
paste textarea "**********"
type textarea "**********"
click at [395, 442] on button "Save" at bounding box center [394, 440] width 61 height 28
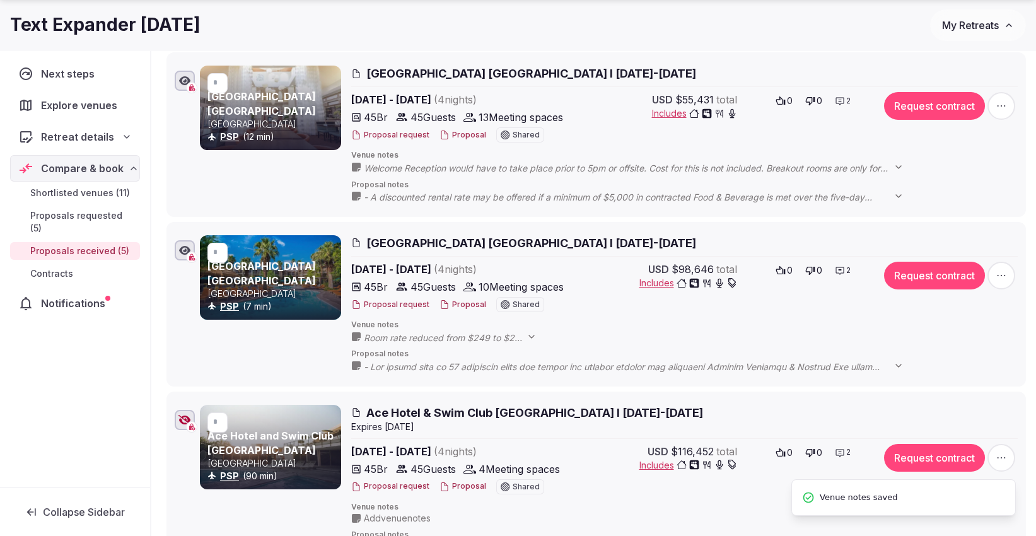
scroll to position [631, 0]
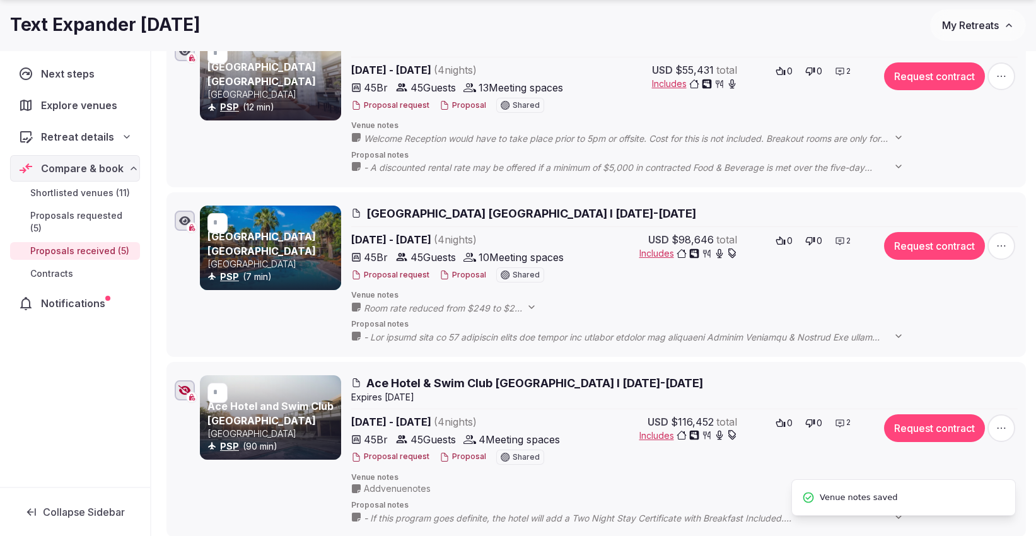
click at [176, 381] on div at bounding box center [185, 390] width 20 height 20
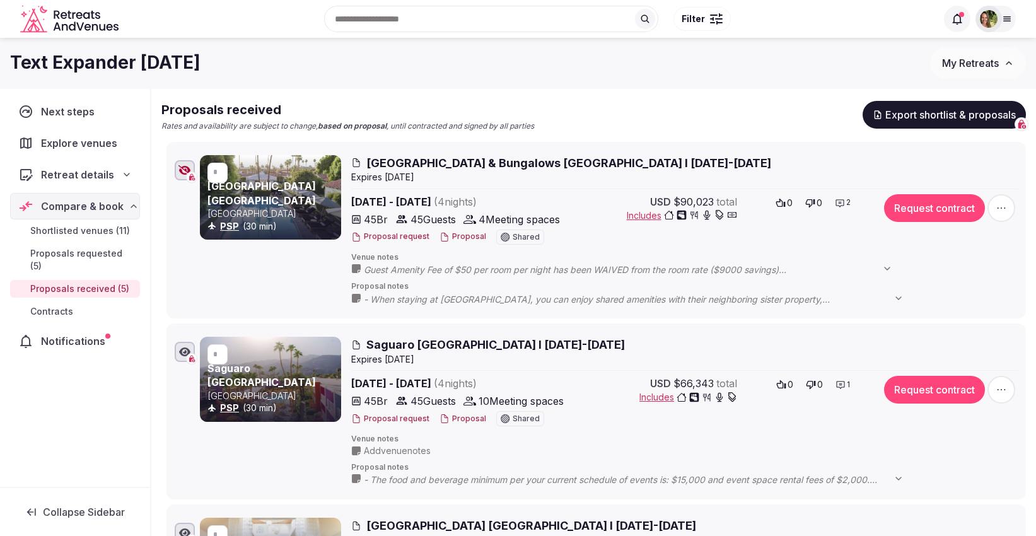
scroll to position [70, 0]
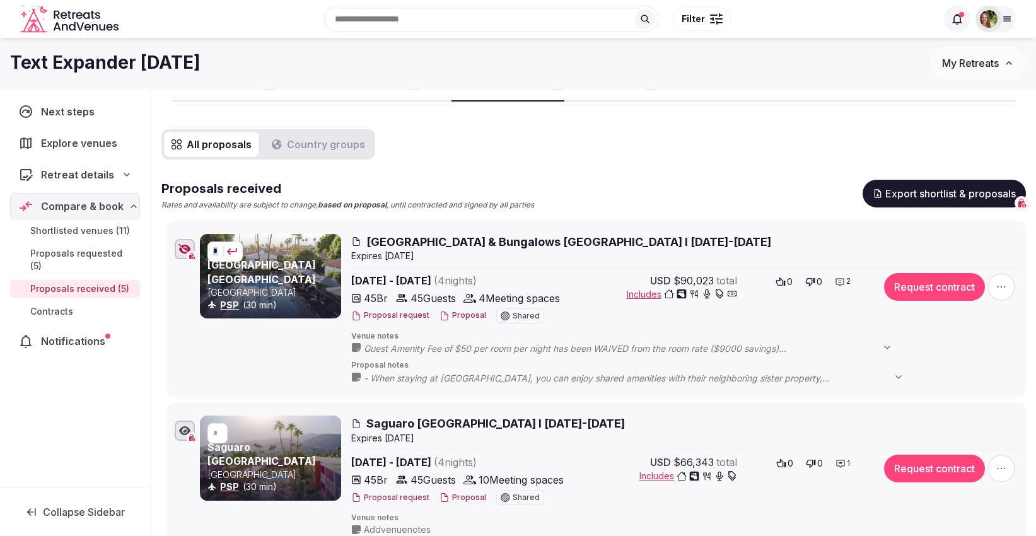
click at [221, 254] on div "*" at bounding box center [225, 251] width 24 height 9
drag, startPoint x: 221, startPoint y: 254, endPoint x: 211, endPoint y: 255, distance: 10.7
click at [211, 255] on form "*" at bounding box center [224, 252] width 35 height 20
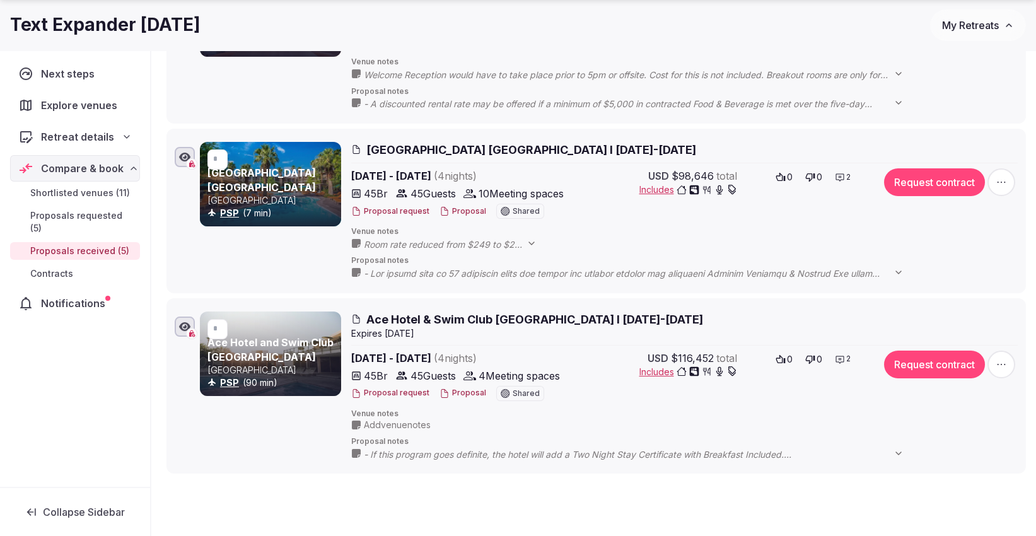
scroll to position [701, 0]
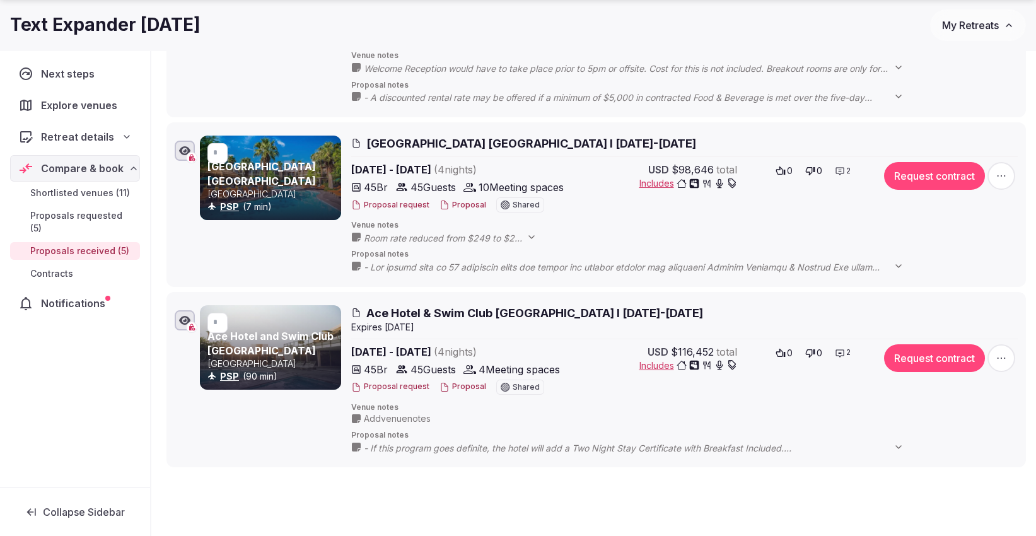
type input "*"
